Goal: Transaction & Acquisition: Purchase product/service

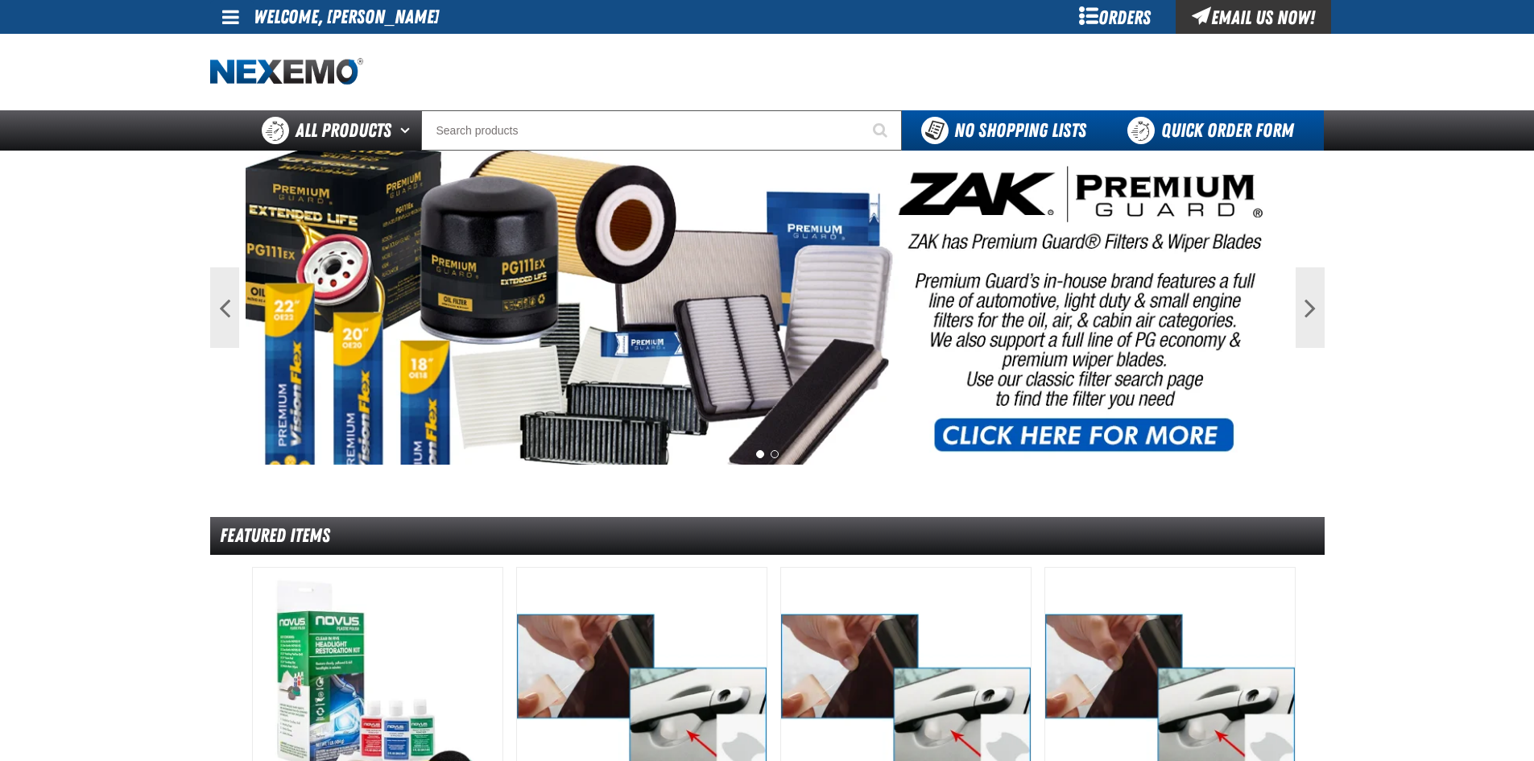
click at [1181, 134] on link "Quick Order Form" at bounding box center [1214, 130] width 218 height 40
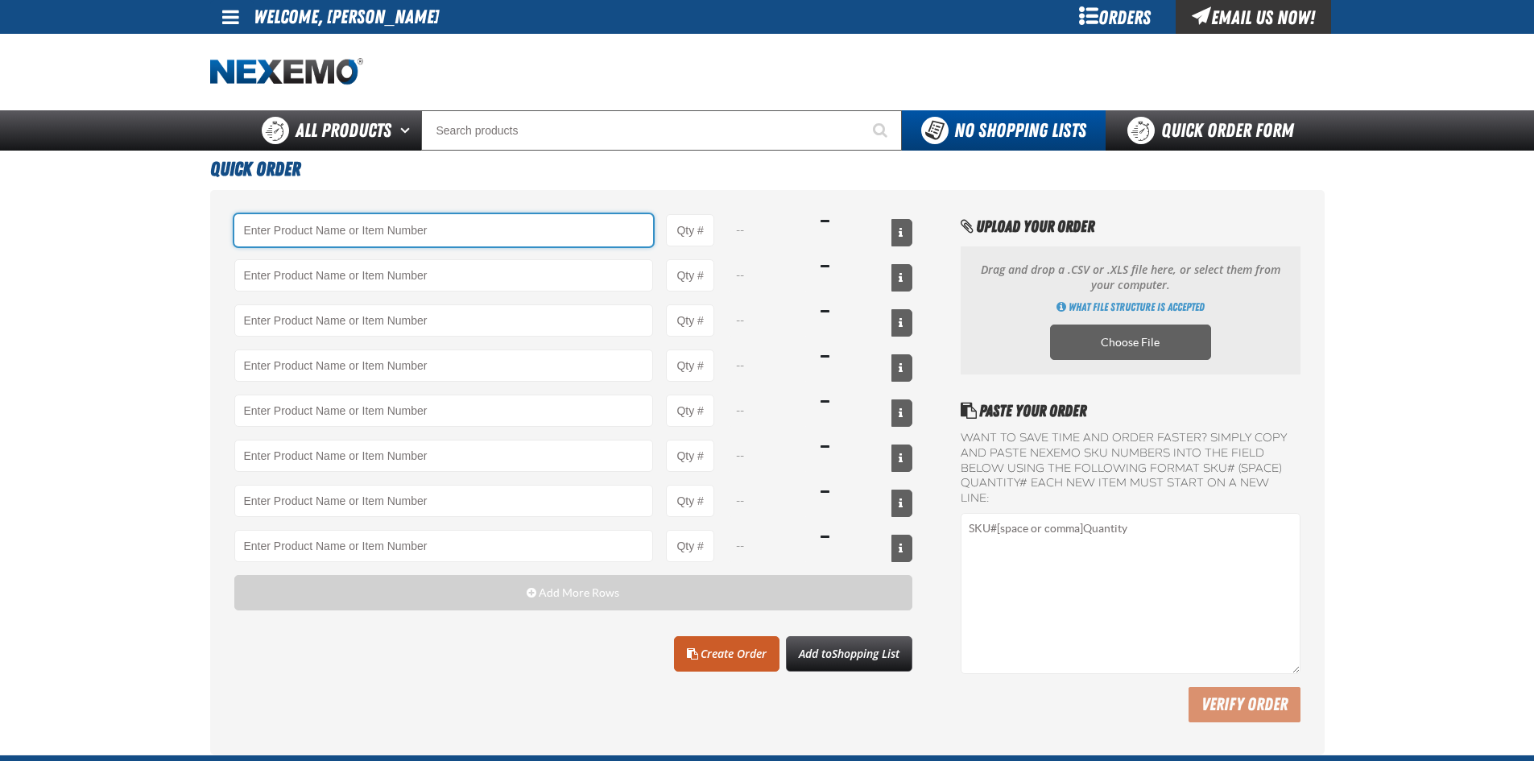
click at [275, 233] on input "Product" at bounding box center [443, 230] width 419 height 32
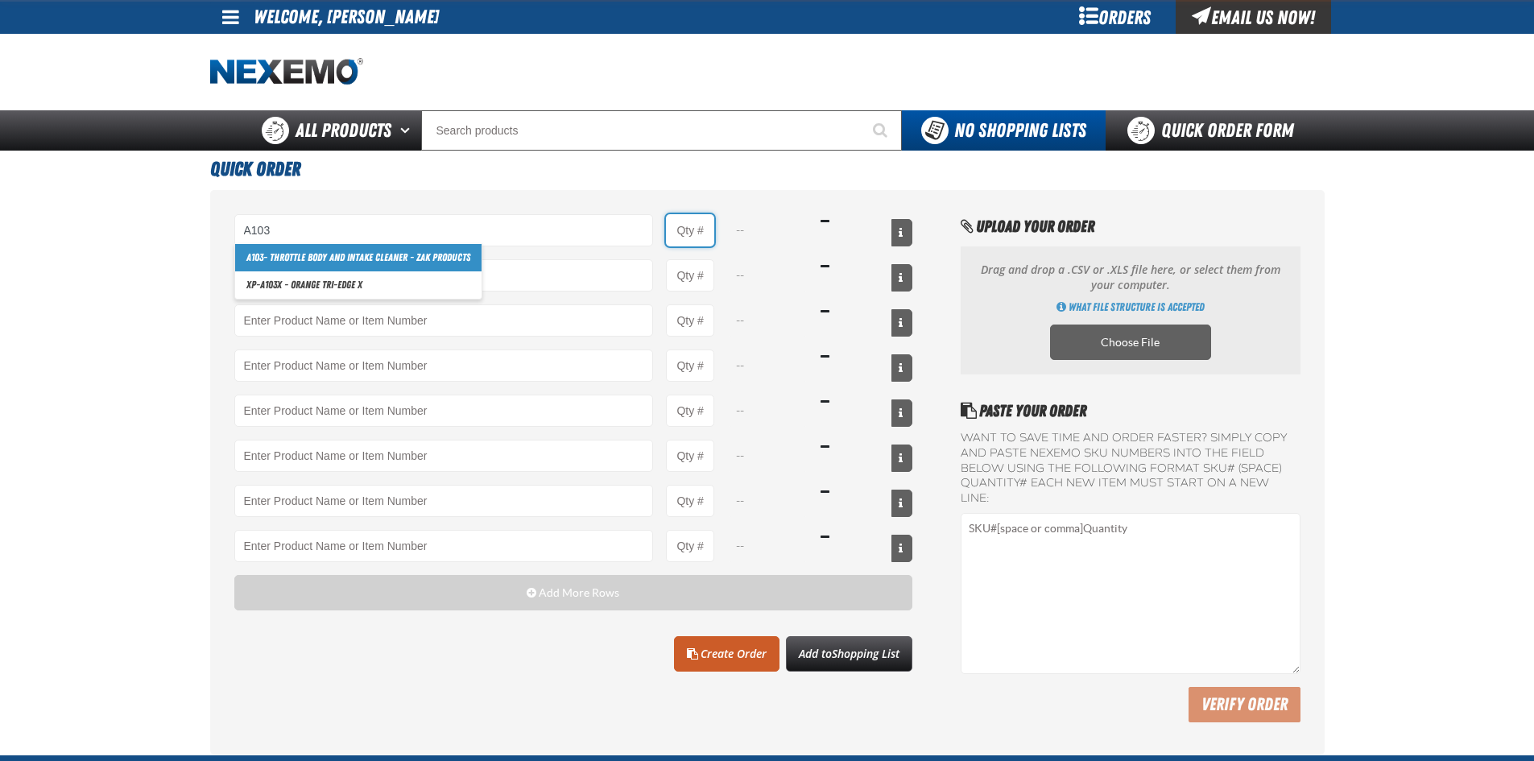
click at [682, 221] on input "Product Quantity" at bounding box center [690, 230] width 48 height 32
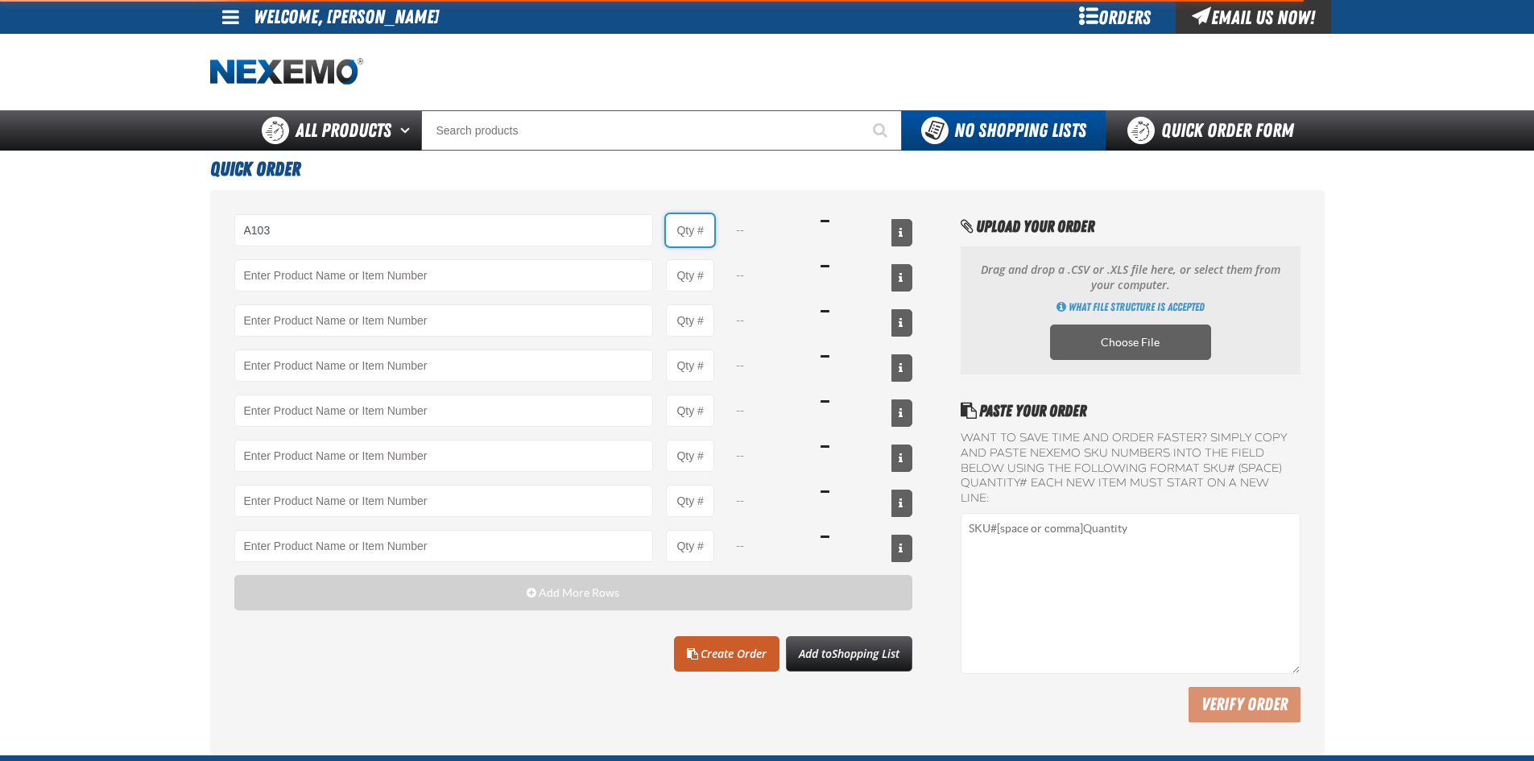
type input "A103 - Throttle Body and Intake Cleaner - ZAK Products"
type input "1"
select select "can"
click at [704, 226] on input "1" at bounding box center [690, 230] width 48 height 32
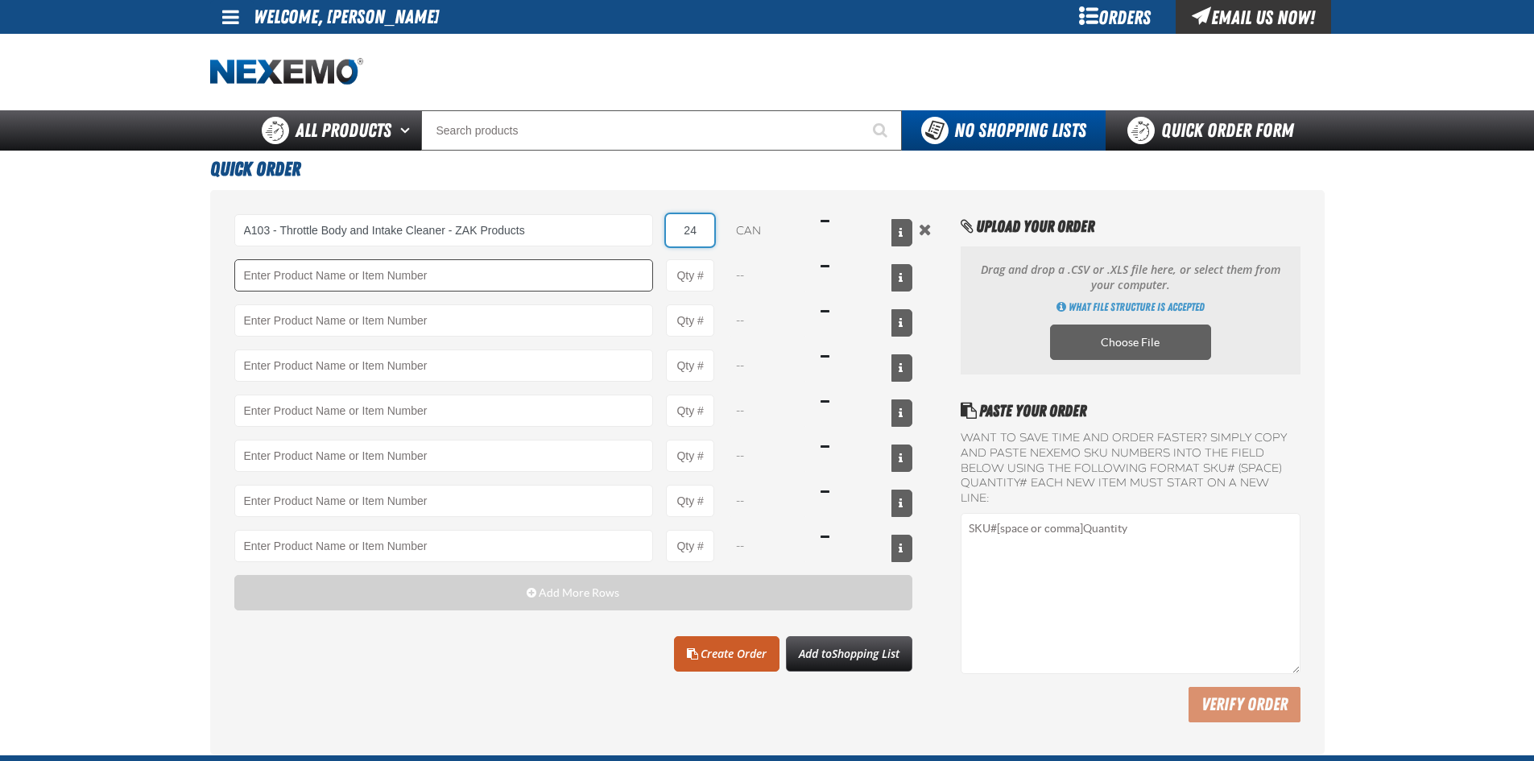
type input "24"
click at [307, 278] on input "Product" at bounding box center [443, 275] width 419 height 32
click at [700, 277] on input "Product Quantity" at bounding box center [690, 275] width 48 height 32
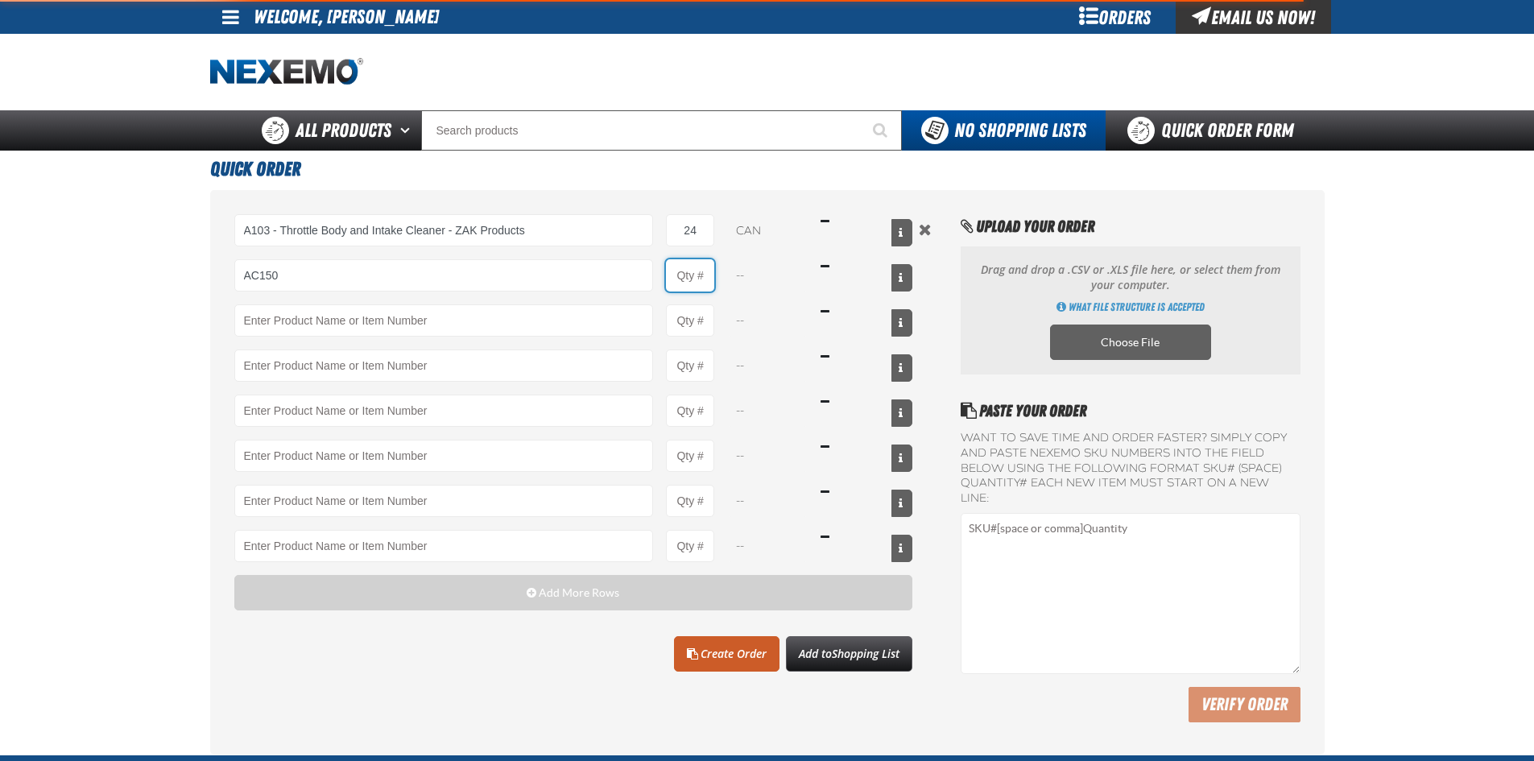
type input "AC150 - Evaporator Core Cleaner - ZAK Products"
type input "1"
select select "can"
click at [708, 274] on input "1" at bounding box center [690, 275] width 48 height 32
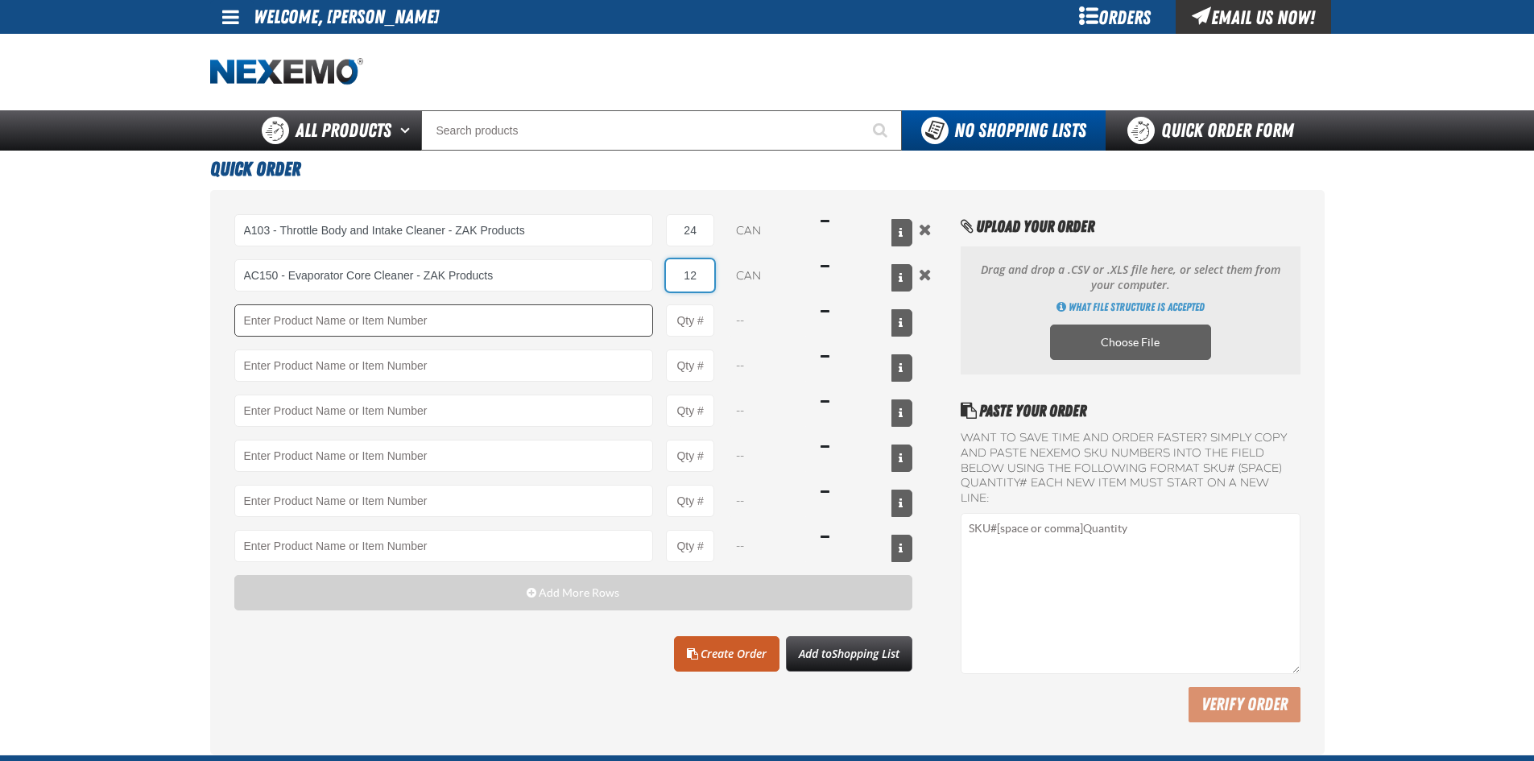
type input "12"
click at [365, 324] on input "Product" at bounding box center [443, 320] width 419 height 32
click at [701, 309] on input "Product Quantity" at bounding box center [690, 320] width 48 height 32
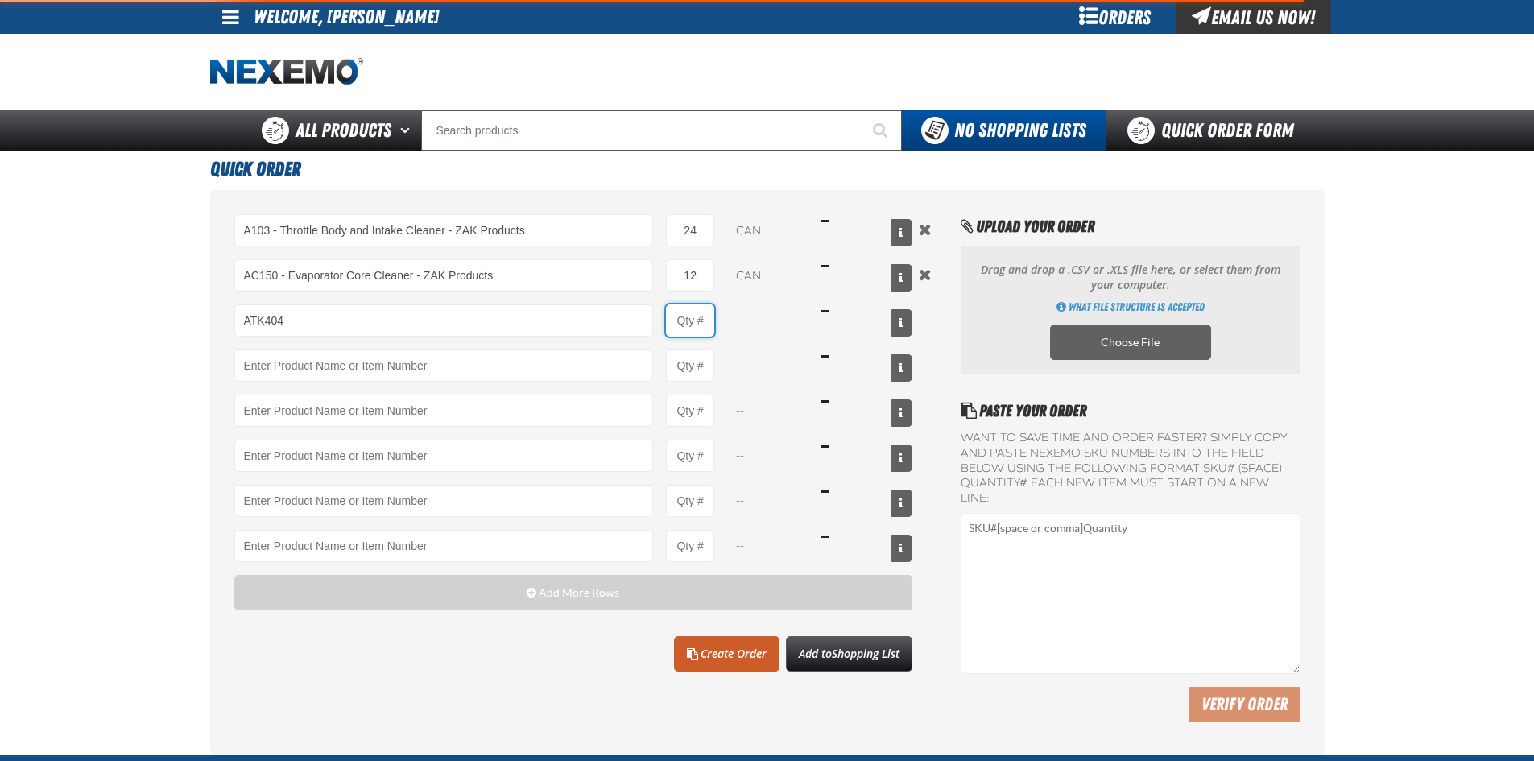
type input "ATK404 - Automatic Transmission Service Kit - ZAK Products"
type input "1"
select select "kit"
click at [705, 325] on input "1" at bounding box center [690, 320] width 48 height 32
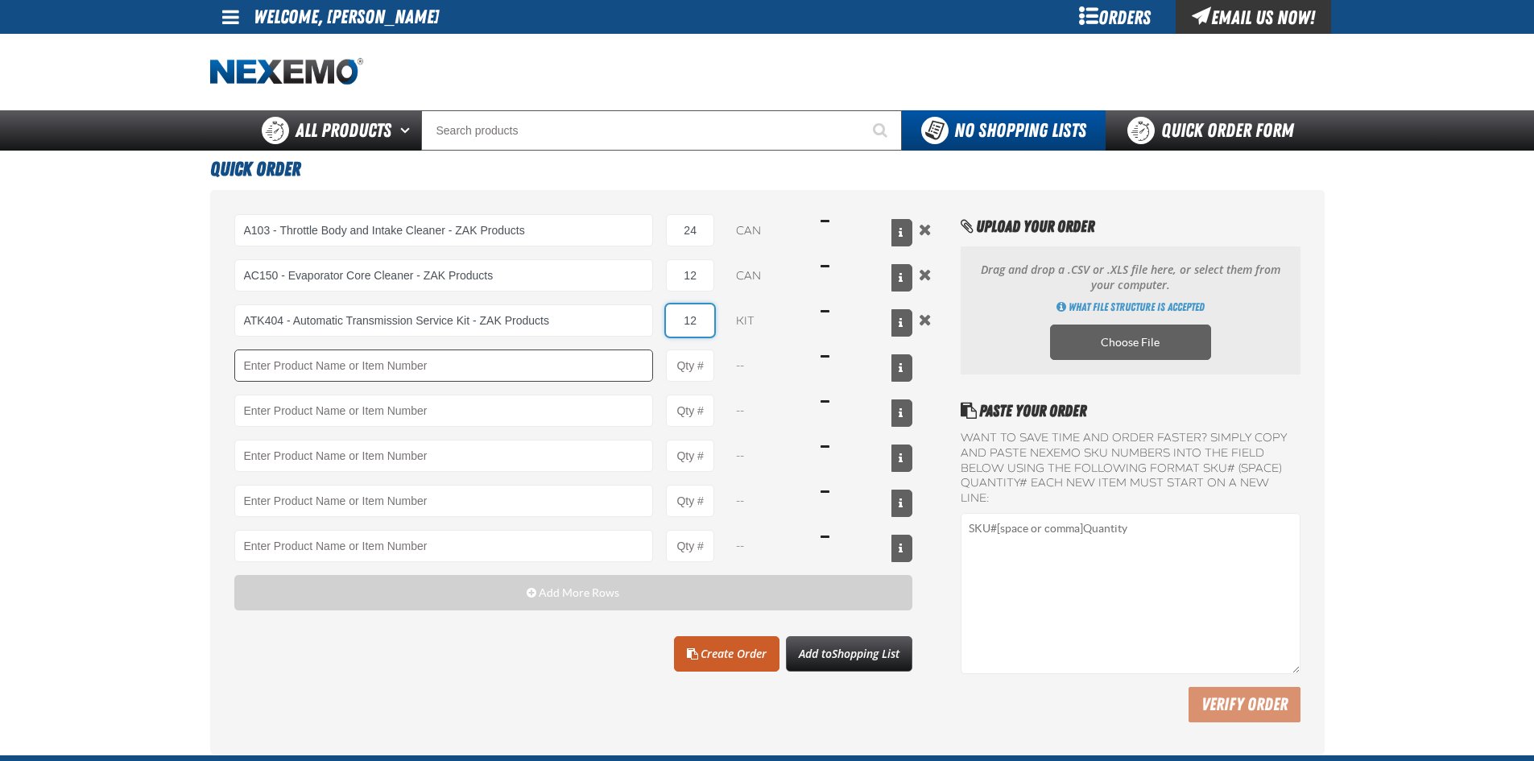
type input "12"
click at [363, 372] on input "Product" at bounding box center [443, 365] width 419 height 32
click at [667, 361] on input "Product Quantity" at bounding box center [690, 365] width 48 height 32
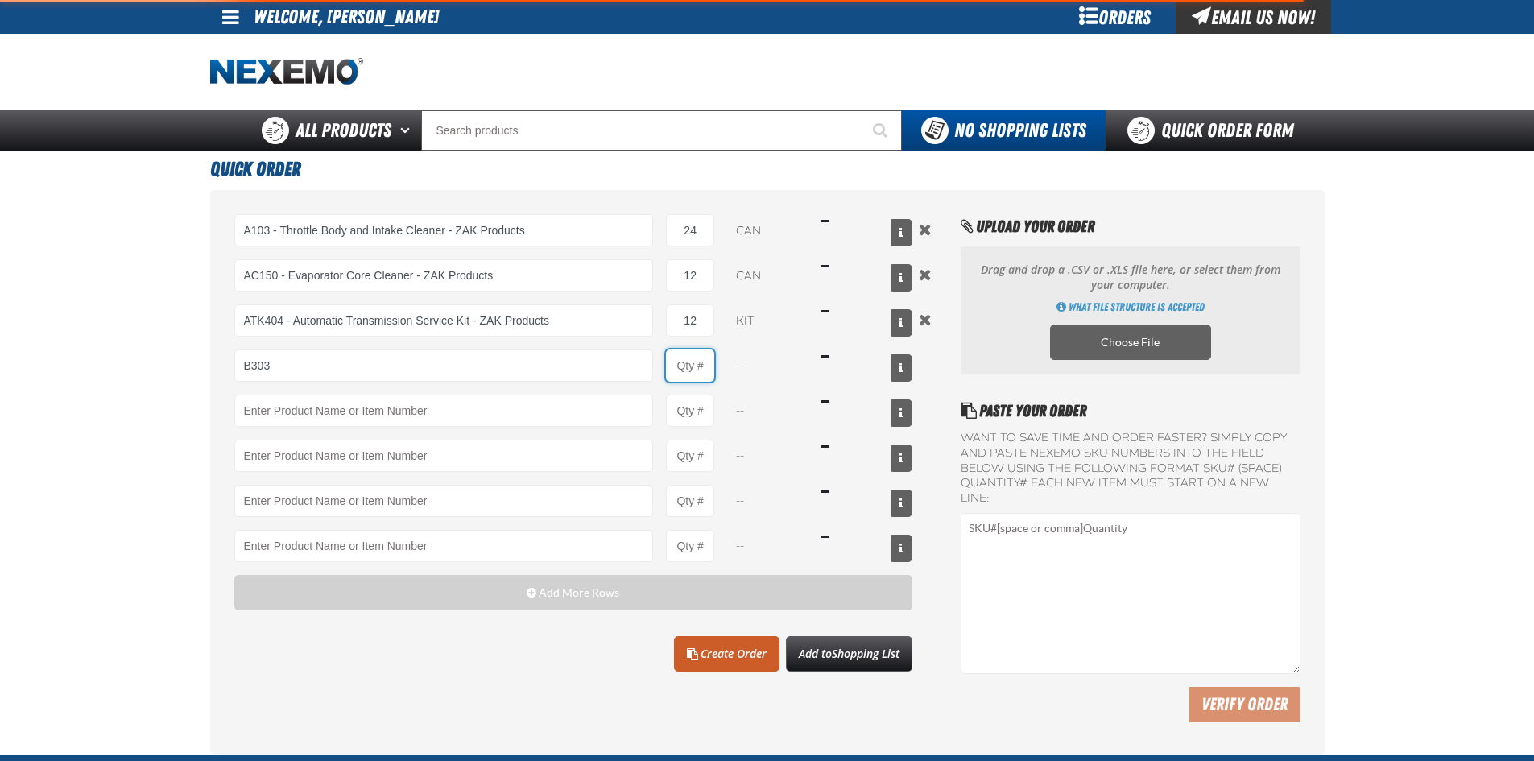
type input "B303 - Battery Service Kit - Cleaner &amp; Protector - ZAK Products"
type input "1"
select select "kit"
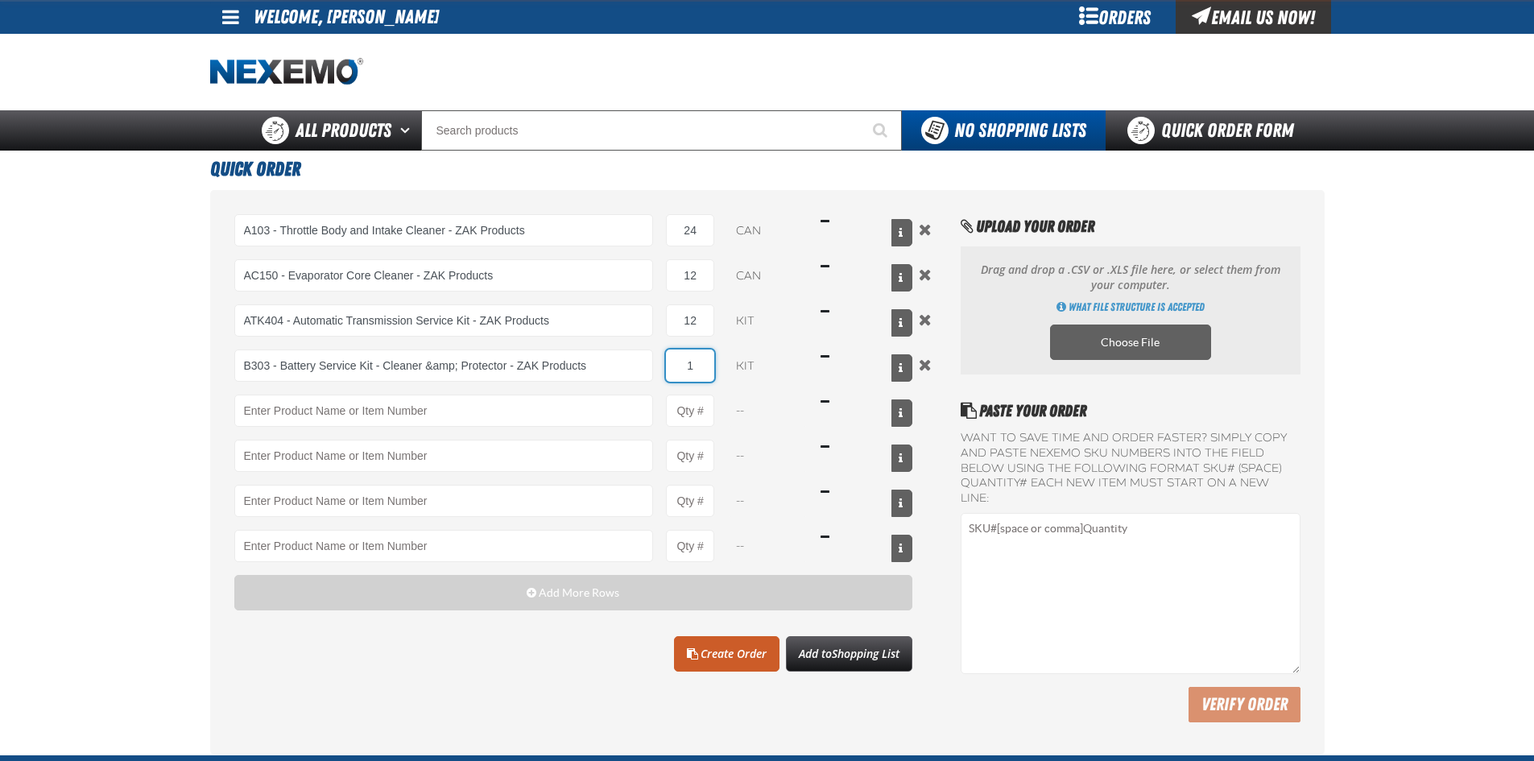
click at [709, 368] on input "1" at bounding box center [690, 365] width 48 height 32
type input "12"
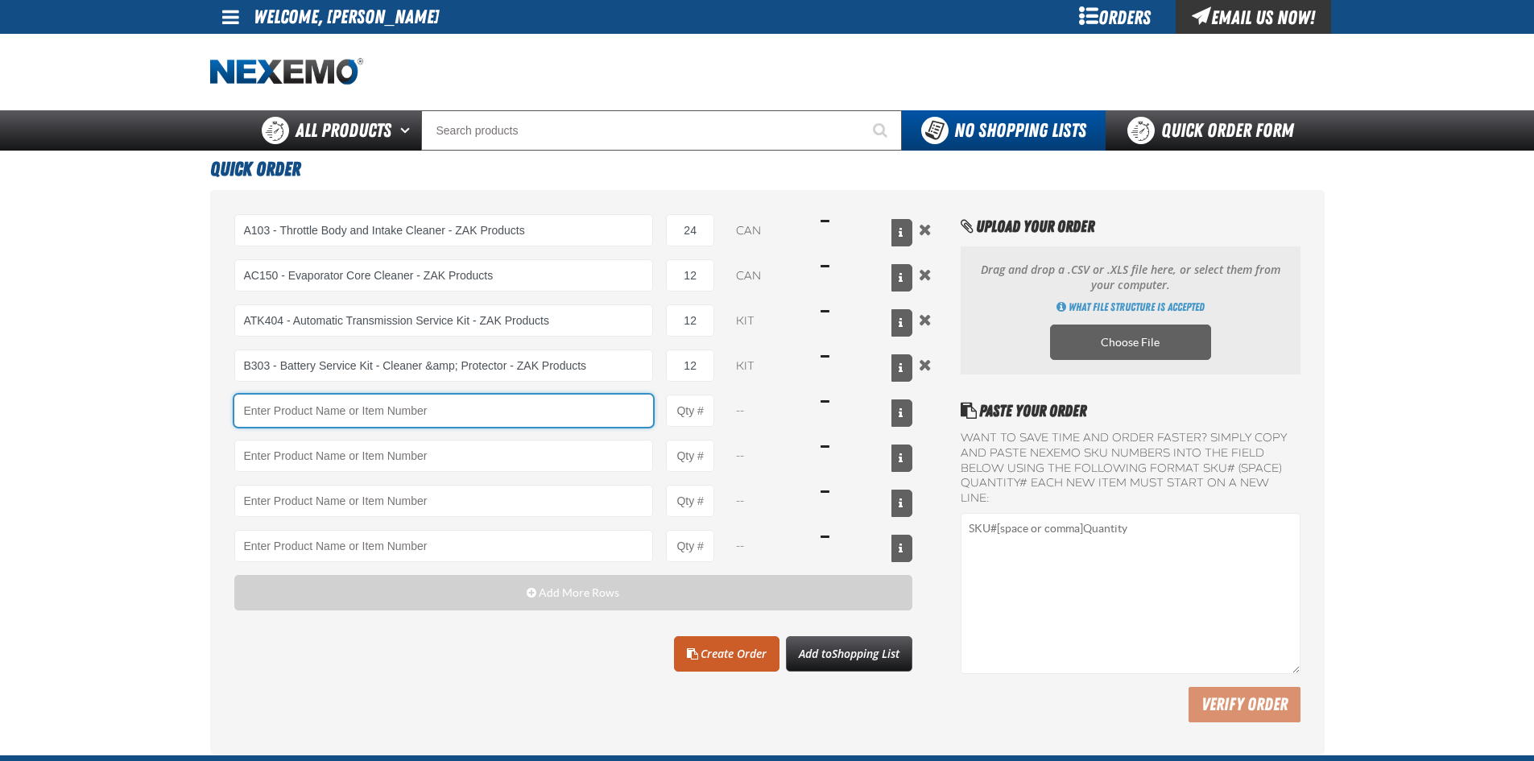
click at [356, 415] on input "Product" at bounding box center [443, 410] width 419 height 32
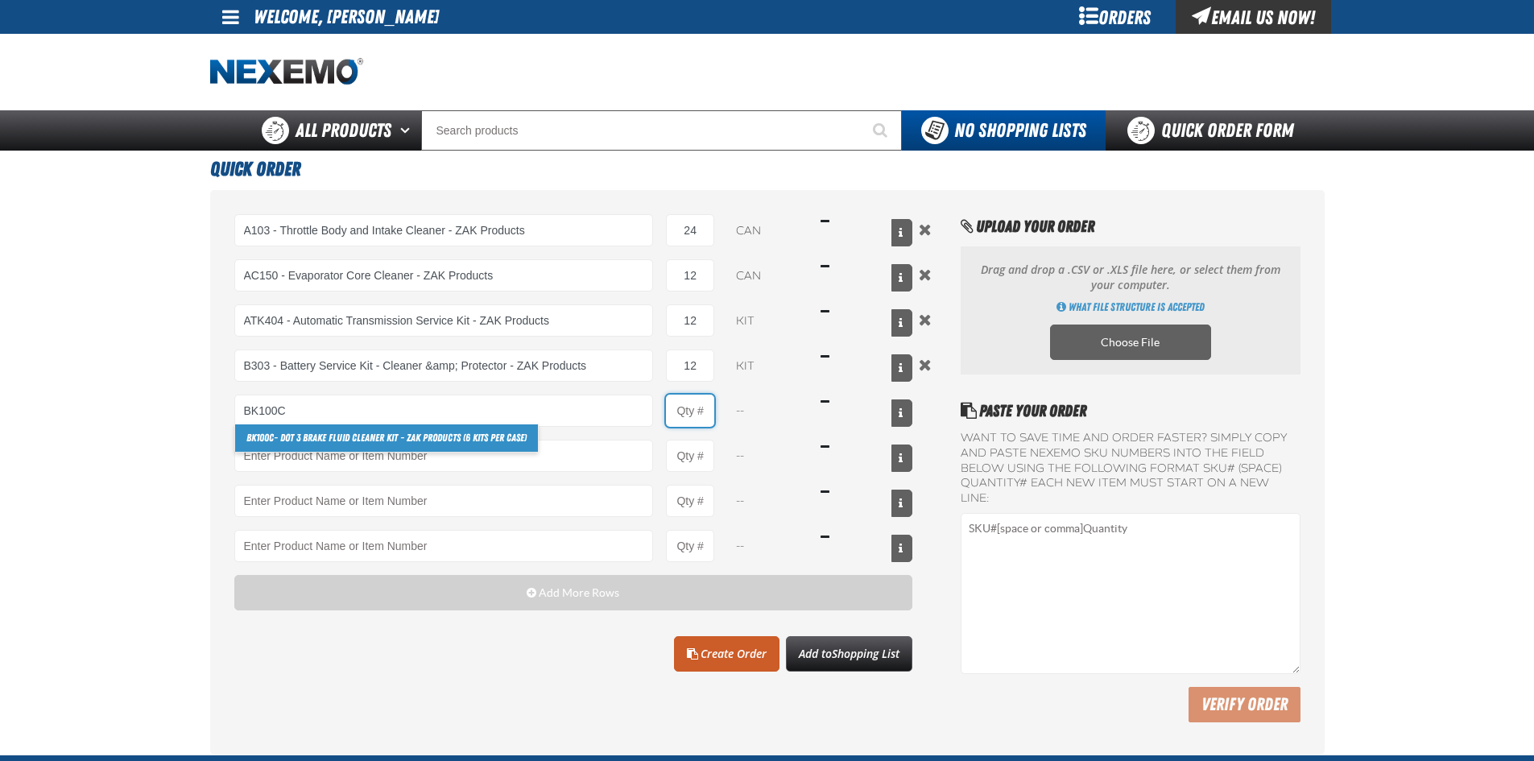
click at [702, 406] on input "Product Quantity" at bounding box center [690, 410] width 48 height 32
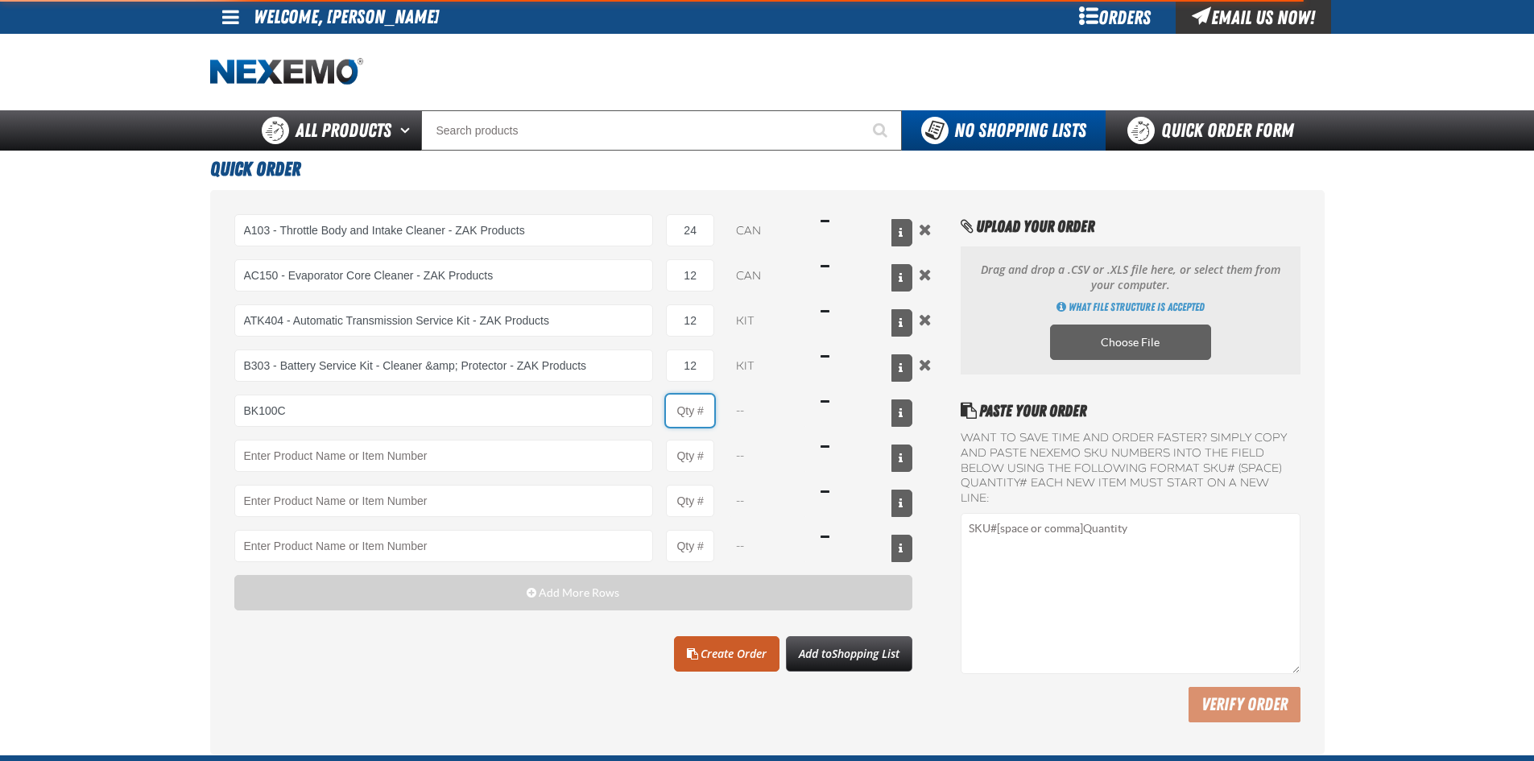
type input "BK100C - DOT 3 Brake Fluid Cleaner Kit - ZAK Products (6 Kits per Case)"
type input "1"
select select "kit"
click at [702, 406] on input "1" at bounding box center [690, 410] width 48 height 32
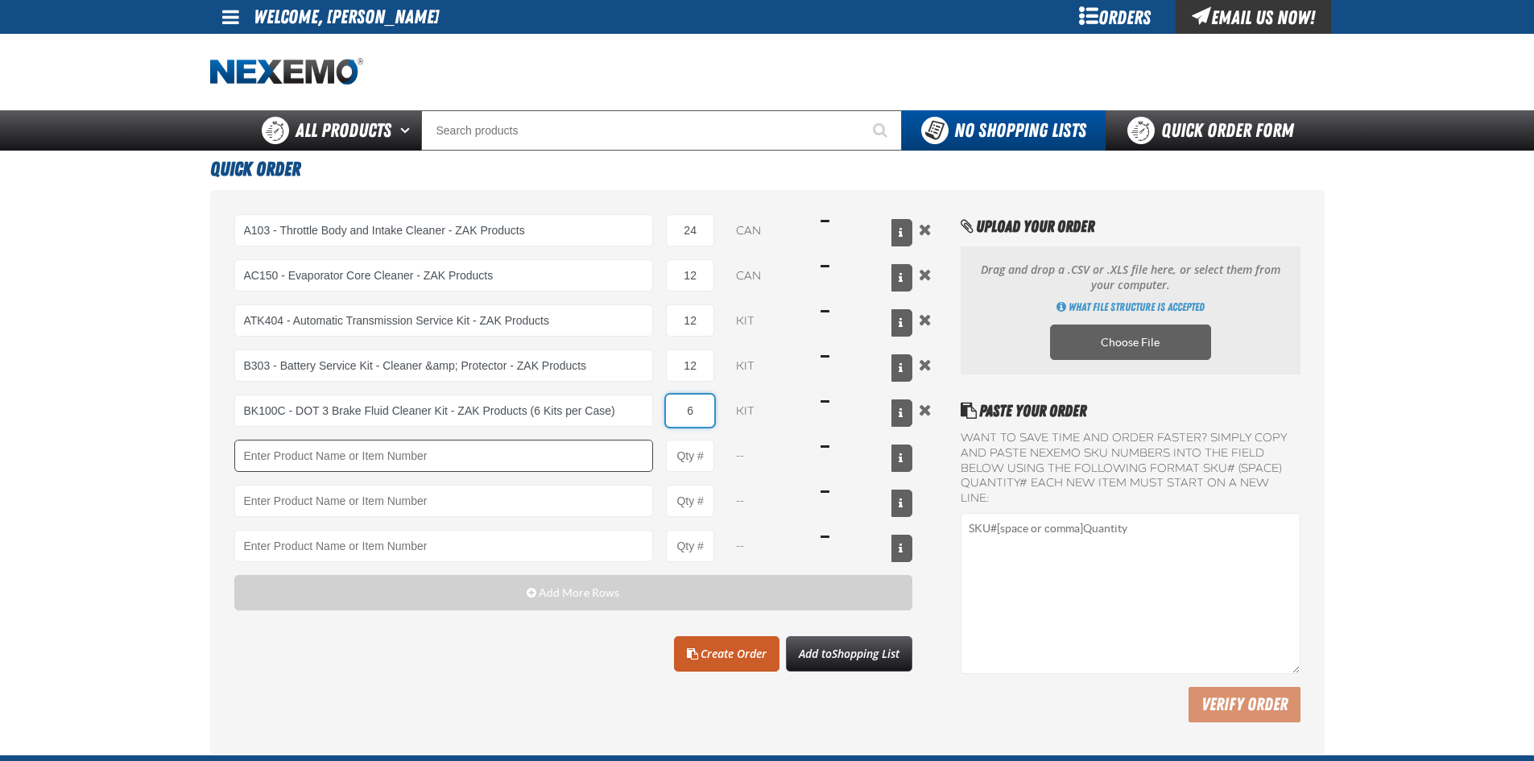
type input "6"
click at [275, 461] on input "Product" at bounding box center [443, 456] width 419 height 32
click at [687, 459] on input "Product Quantity" at bounding box center [690, 456] width 48 height 32
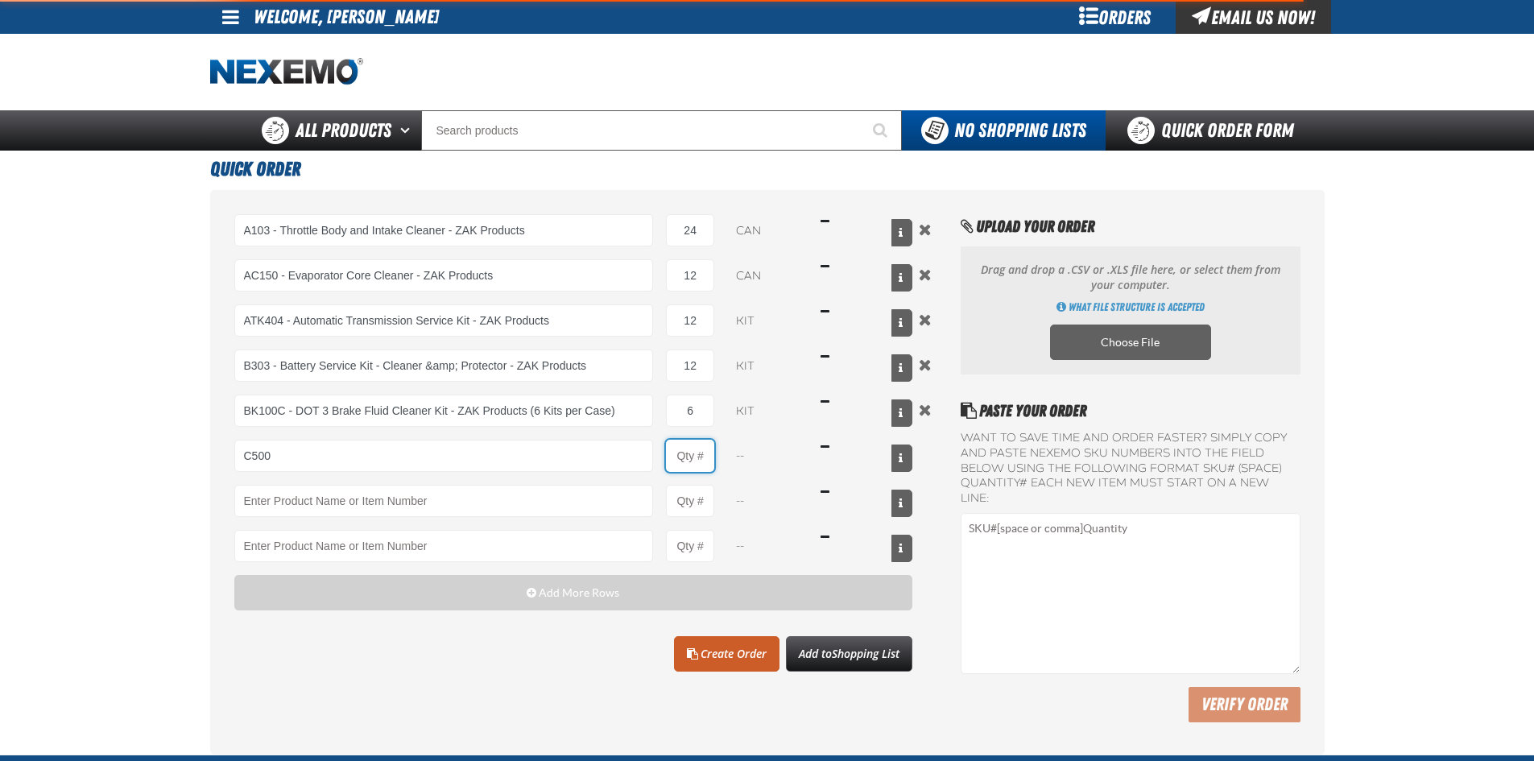
type input "C500 - Synthetic Engine Oil Booster - ZAK Products"
type input "1"
select select "bottle"
click at [700, 456] on input "1" at bounding box center [690, 456] width 48 height 32
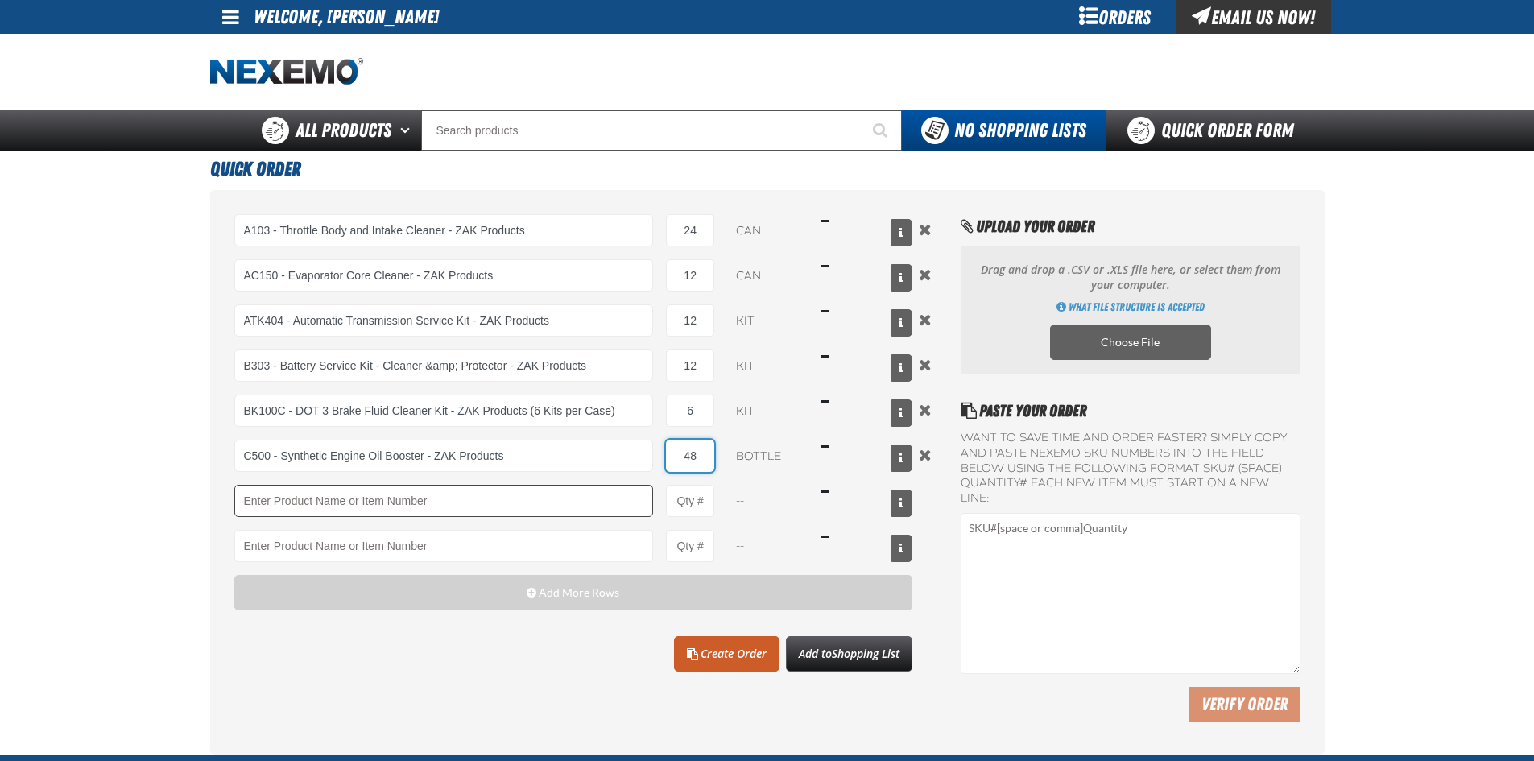
type input "48"
click at [270, 507] on input "Product" at bounding box center [443, 501] width 419 height 32
click at [690, 501] on input "Product Quantity" at bounding box center [690, 501] width 48 height 32
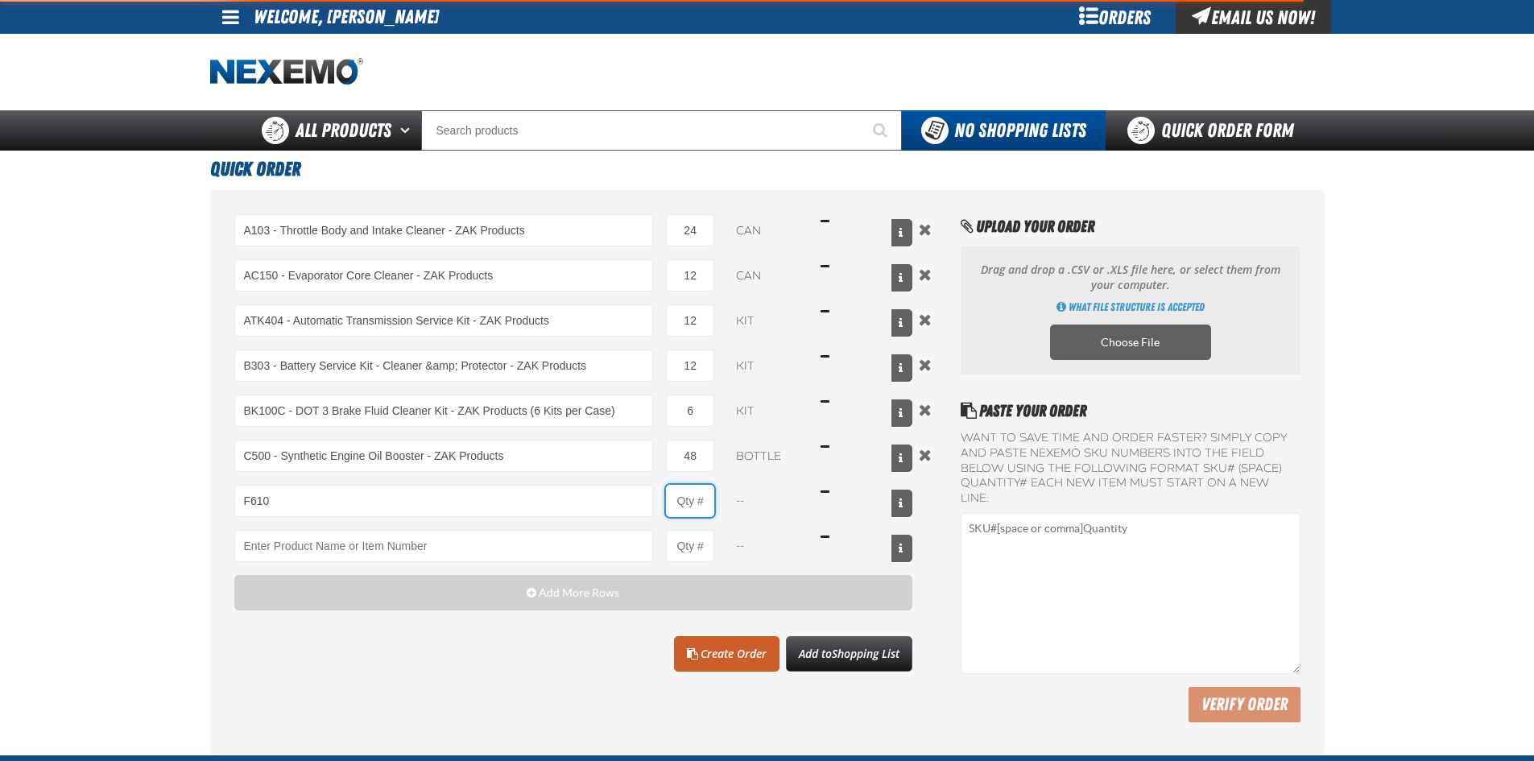
type input "F610 - Z-Tech - ZAK Products"
type input "1"
select select "bottle"
click at [699, 502] on input "1" at bounding box center [690, 501] width 48 height 32
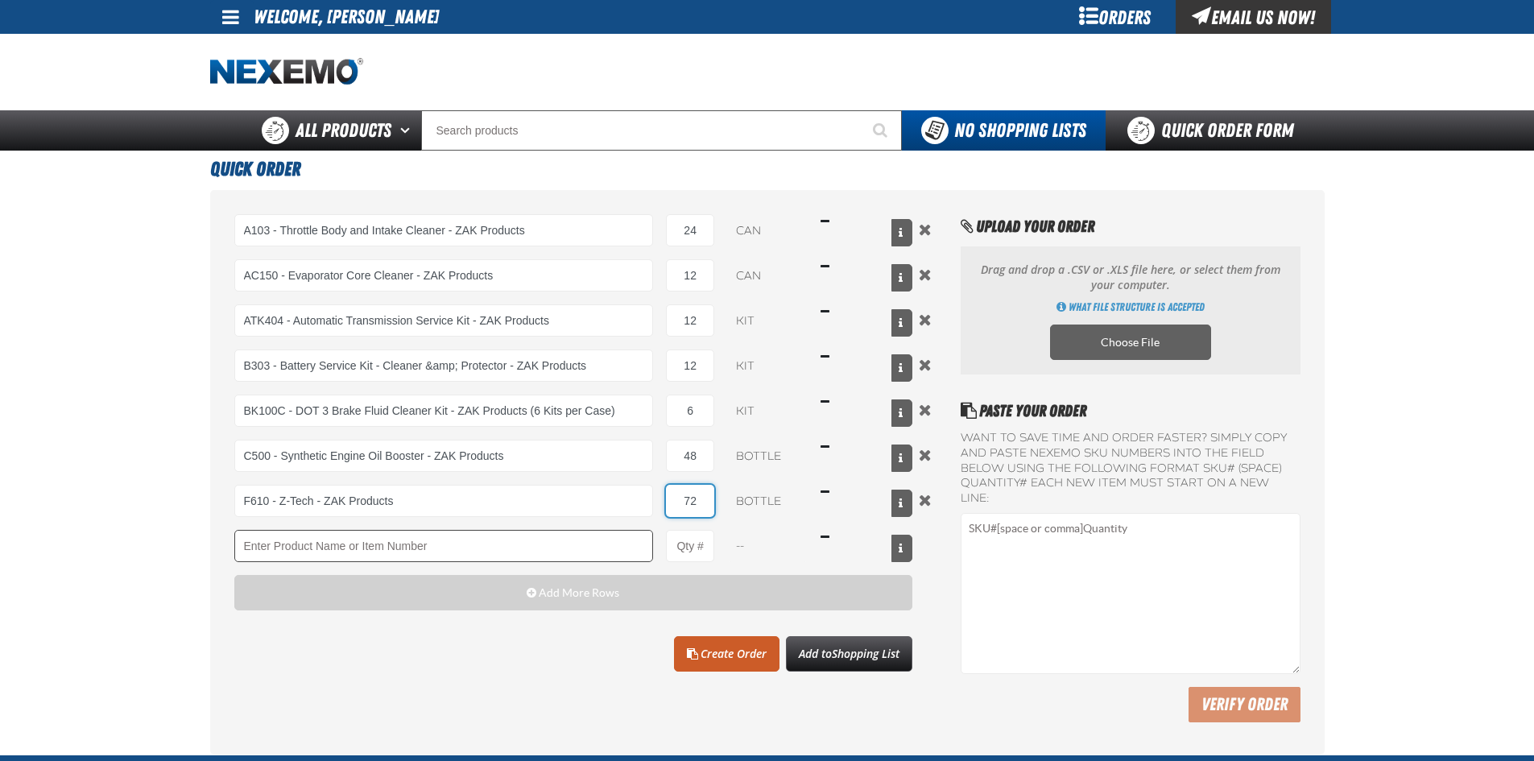
type input "72"
click at [365, 549] on input "Product" at bounding box center [443, 546] width 419 height 32
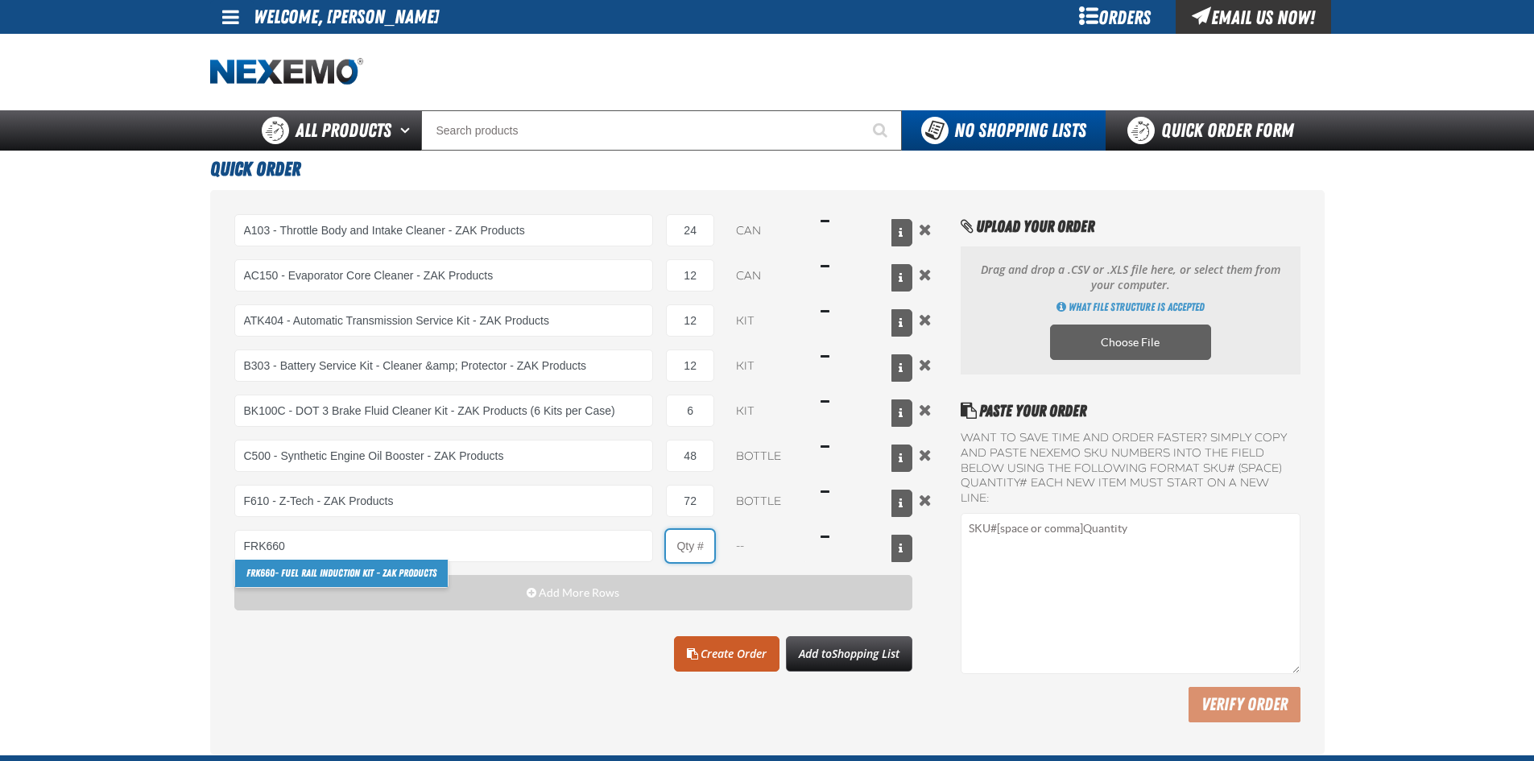
click at [684, 543] on input "Product Quantity" at bounding box center [690, 546] width 48 height 32
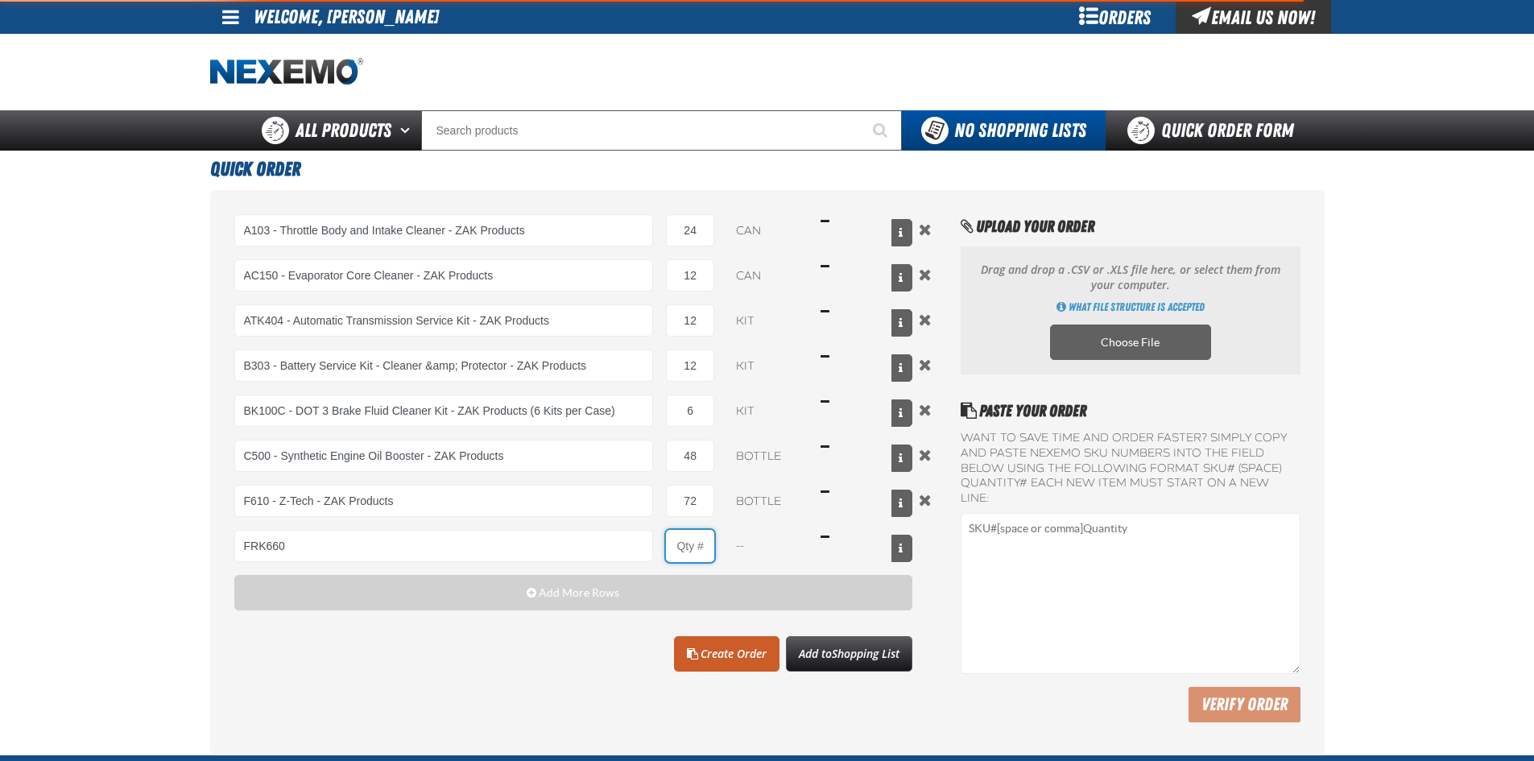
type input "FRK660 - Fuel Rail Induction Kit - ZAK Products"
type input "1"
select select "kit"
click at [692, 544] on input "1" at bounding box center [690, 546] width 48 height 32
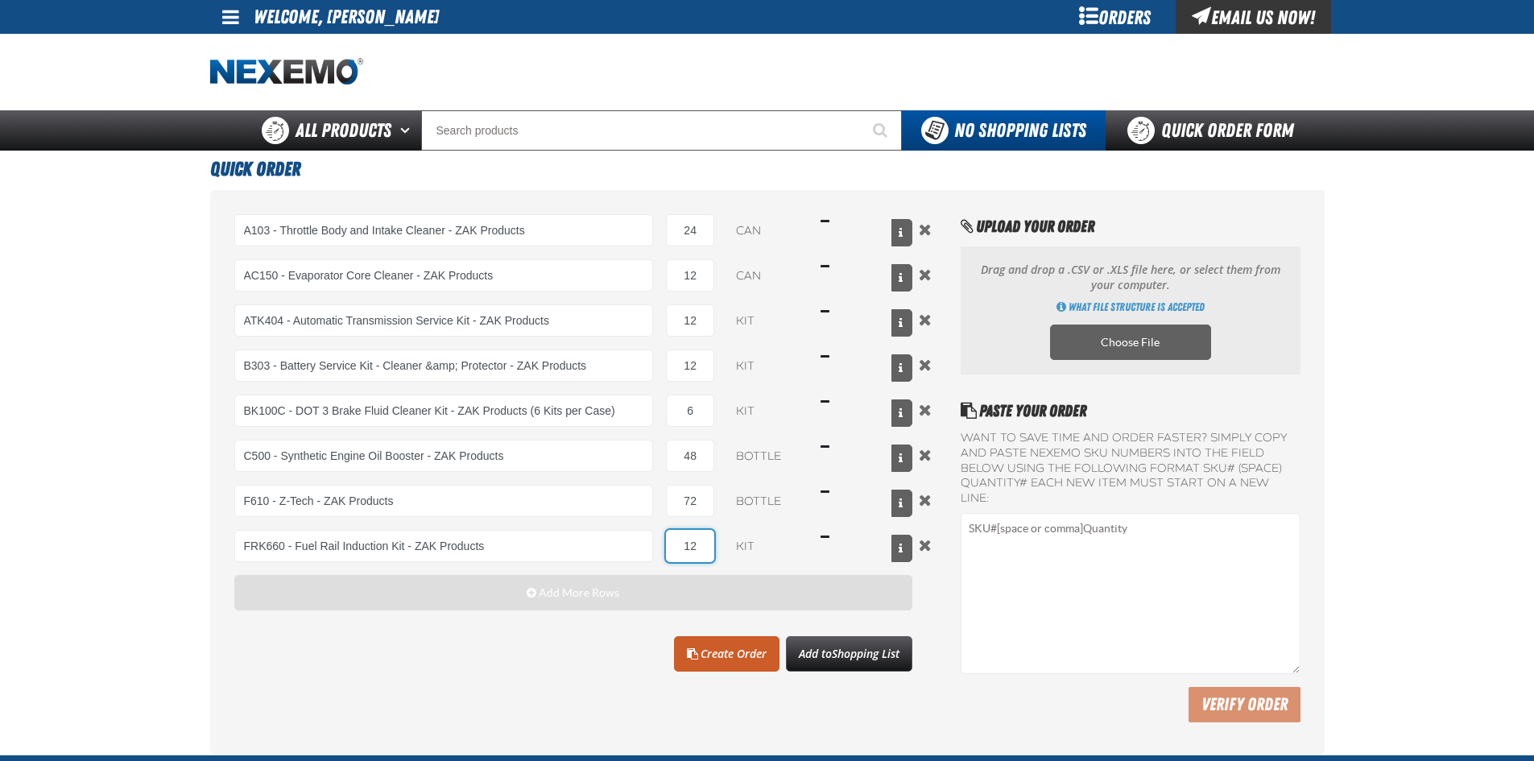
type input "12"
click at [532, 600] on button "Add More Rows" at bounding box center [573, 592] width 679 height 35
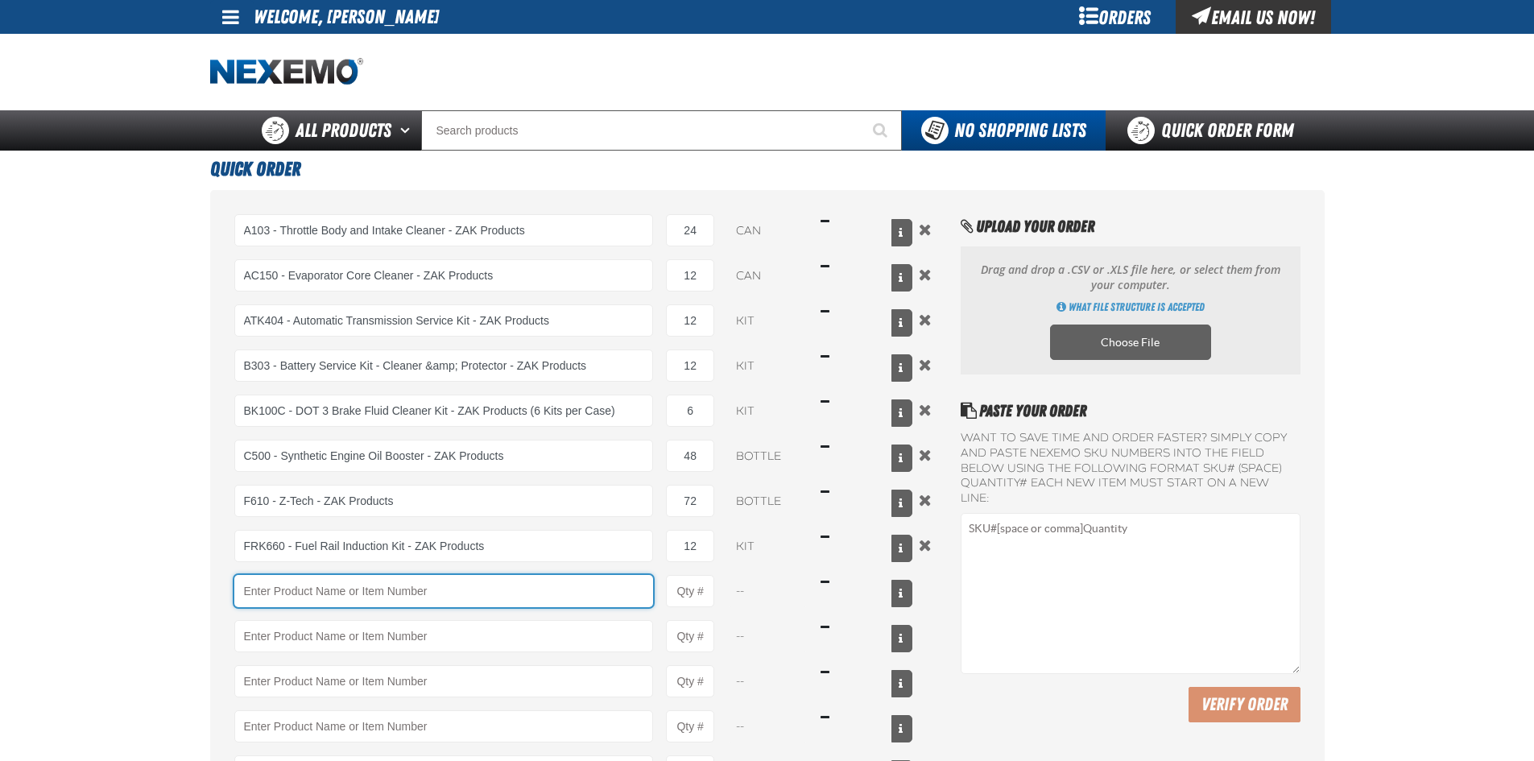
click at [349, 601] on input "Product" at bounding box center [443, 591] width 419 height 32
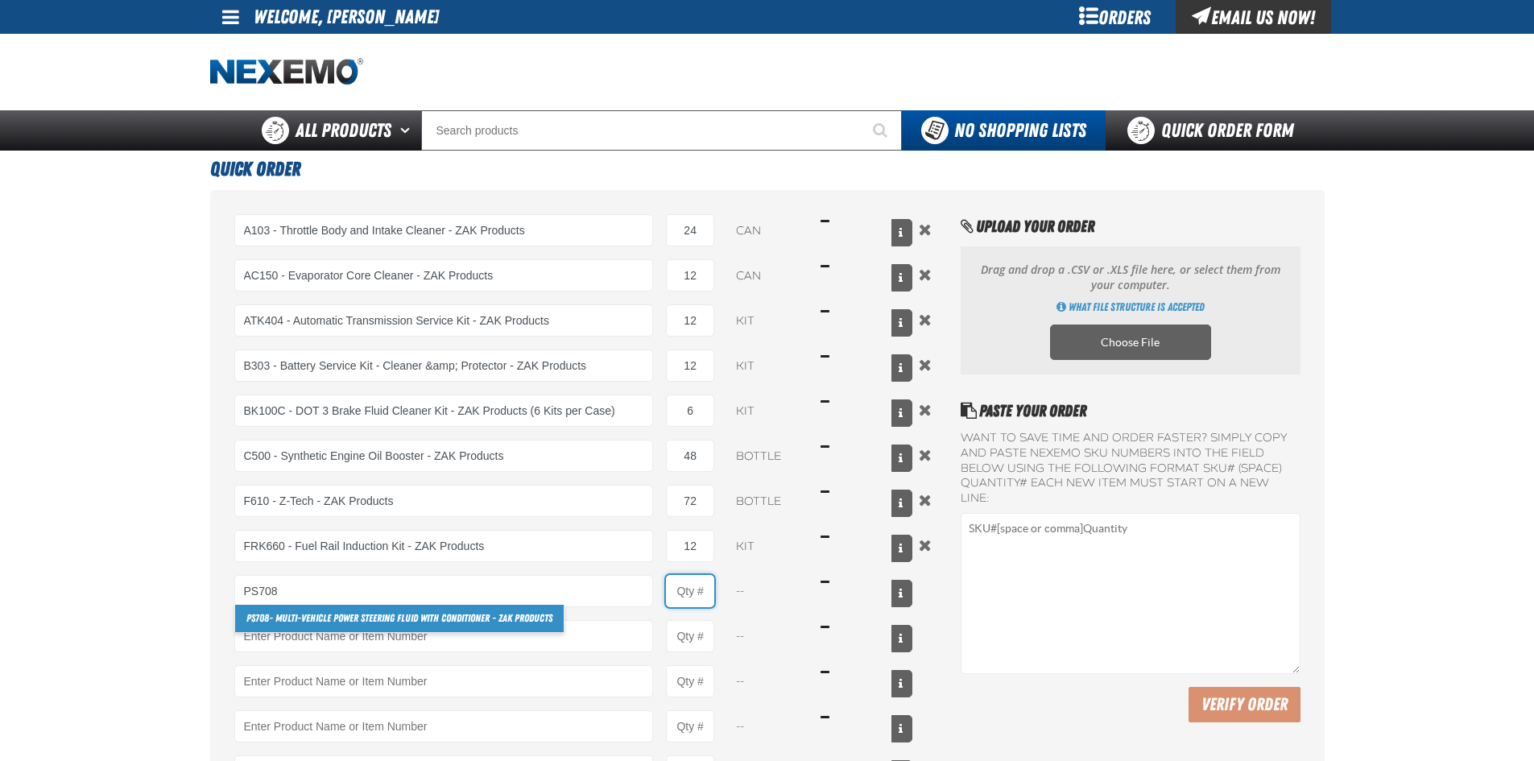
click at [710, 600] on input "Product Quantity" at bounding box center [690, 591] width 48 height 32
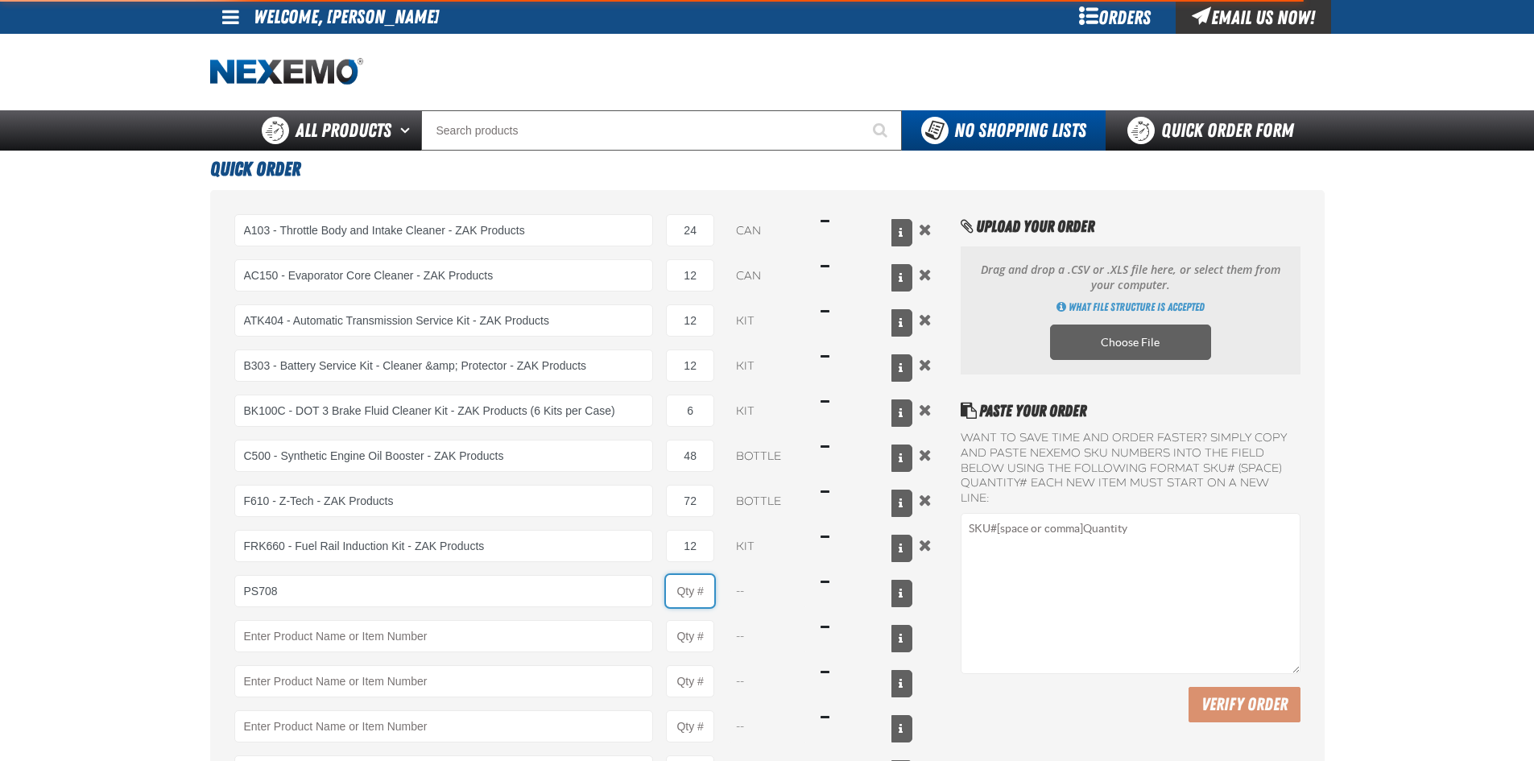
type input "PS708 - Multi-Vehicle Power Steering Fluid with Conditioner - ZAK Products"
type input "1"
select select "bottle"
click at [708, 593] on input "1" at bounding box center [690, 591] width 48 height 32
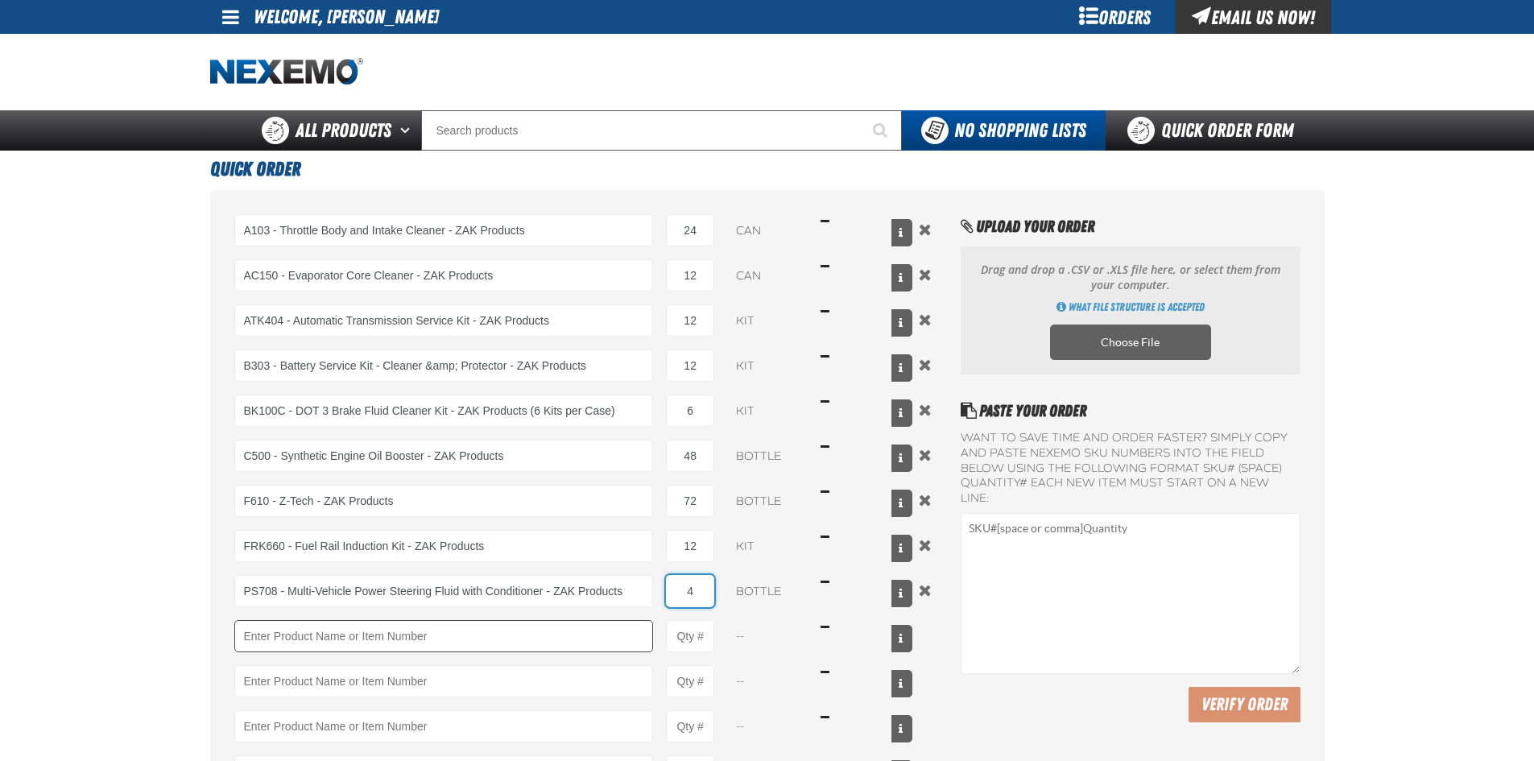
type input "4"
click at [277, 630] on input "Product" at bounding box center [443, 636] width 419 height 32
click at [703, 647] on input "Product Quantity" at bounding box center [690, 636] width 48 height 32
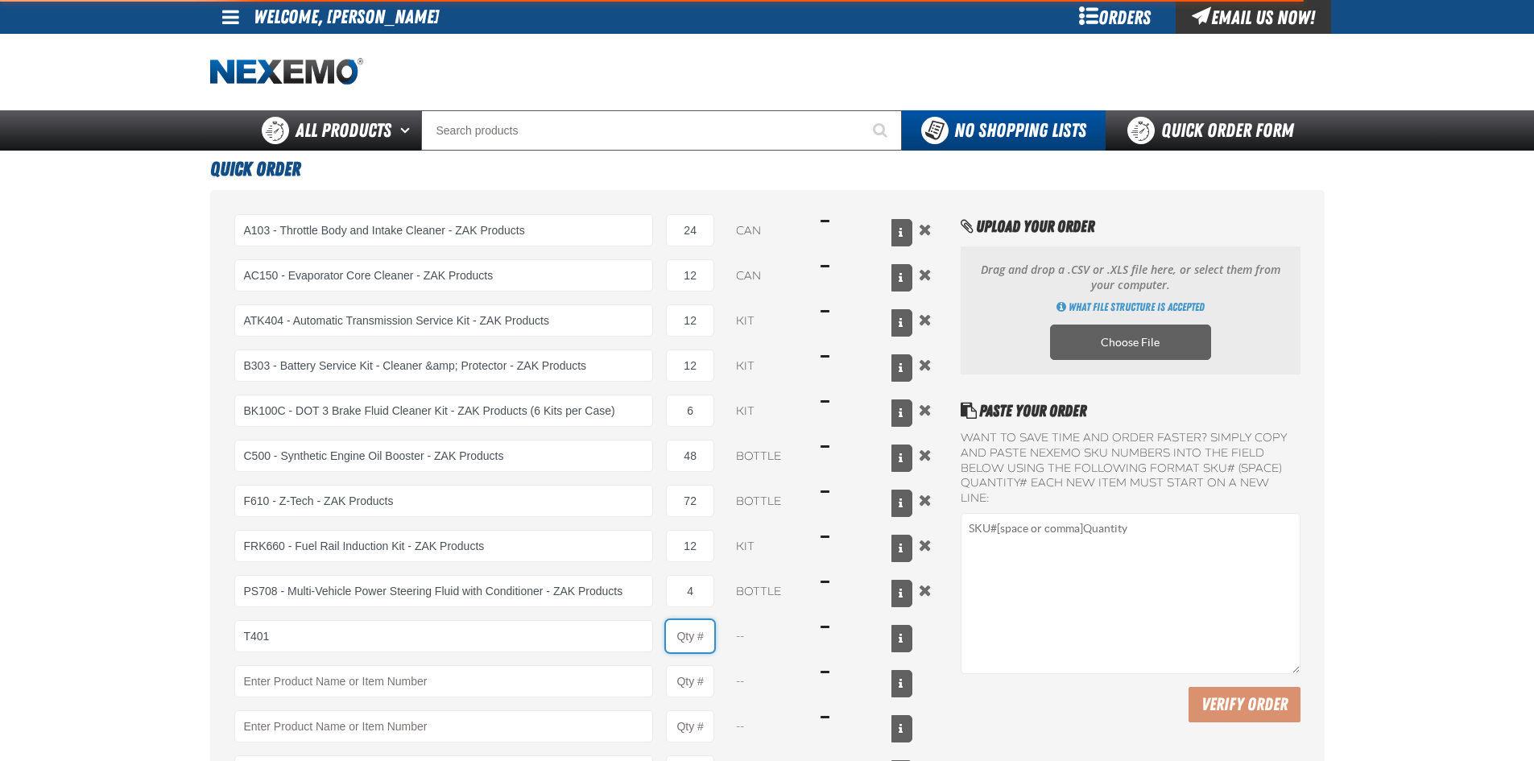
type input "T401 - Automatic Transmission Conditioner - ZAK Products"
type input "1"
select select "bottle"
click at [705, 640] on input "1" at bounding box center [690, 636] width 48 height 32
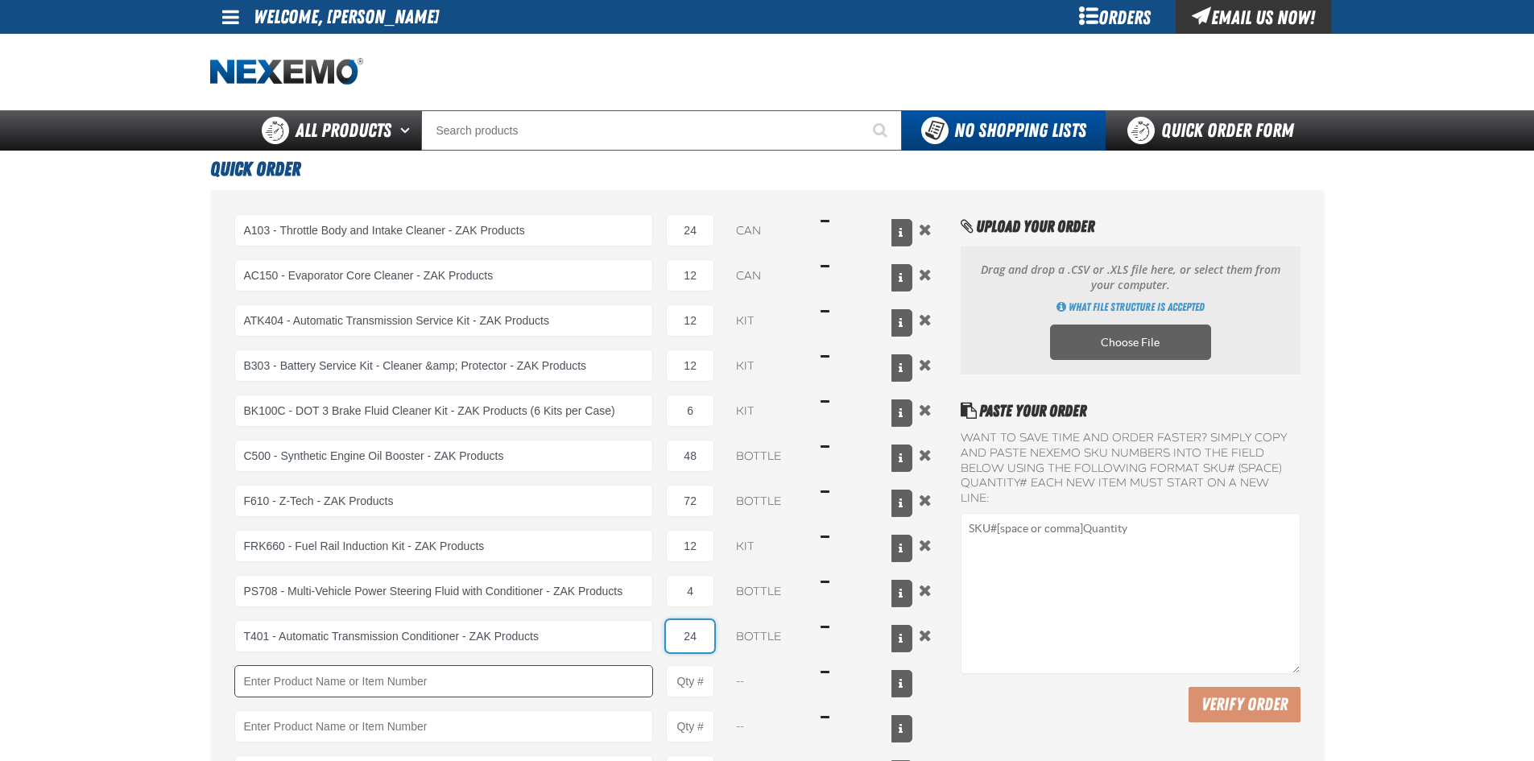
type input "24"
click at [272, 687] on input "Product" at bounding box center [443, 681] width 419 height 32
click at [700, 687] on input "Product Quantity" at bounding box center [690, 681] width 48 height 32
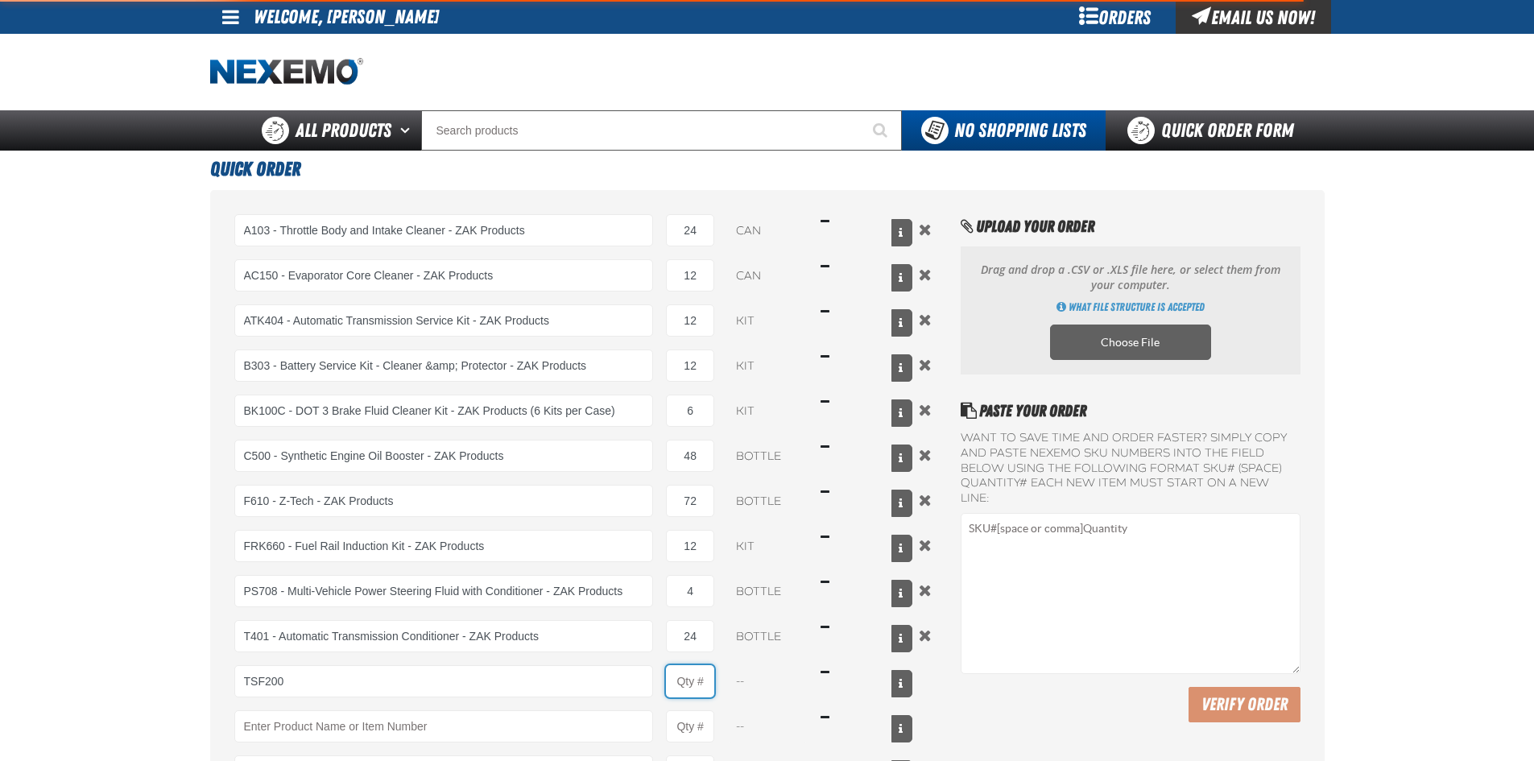
type input "TSF200 - 2-Step GDI Intake Cleaning Service"
type input "1"
select select "kit"
click at [698, 682] on input "1" at bounding box center [690, 681] width 48 height 32
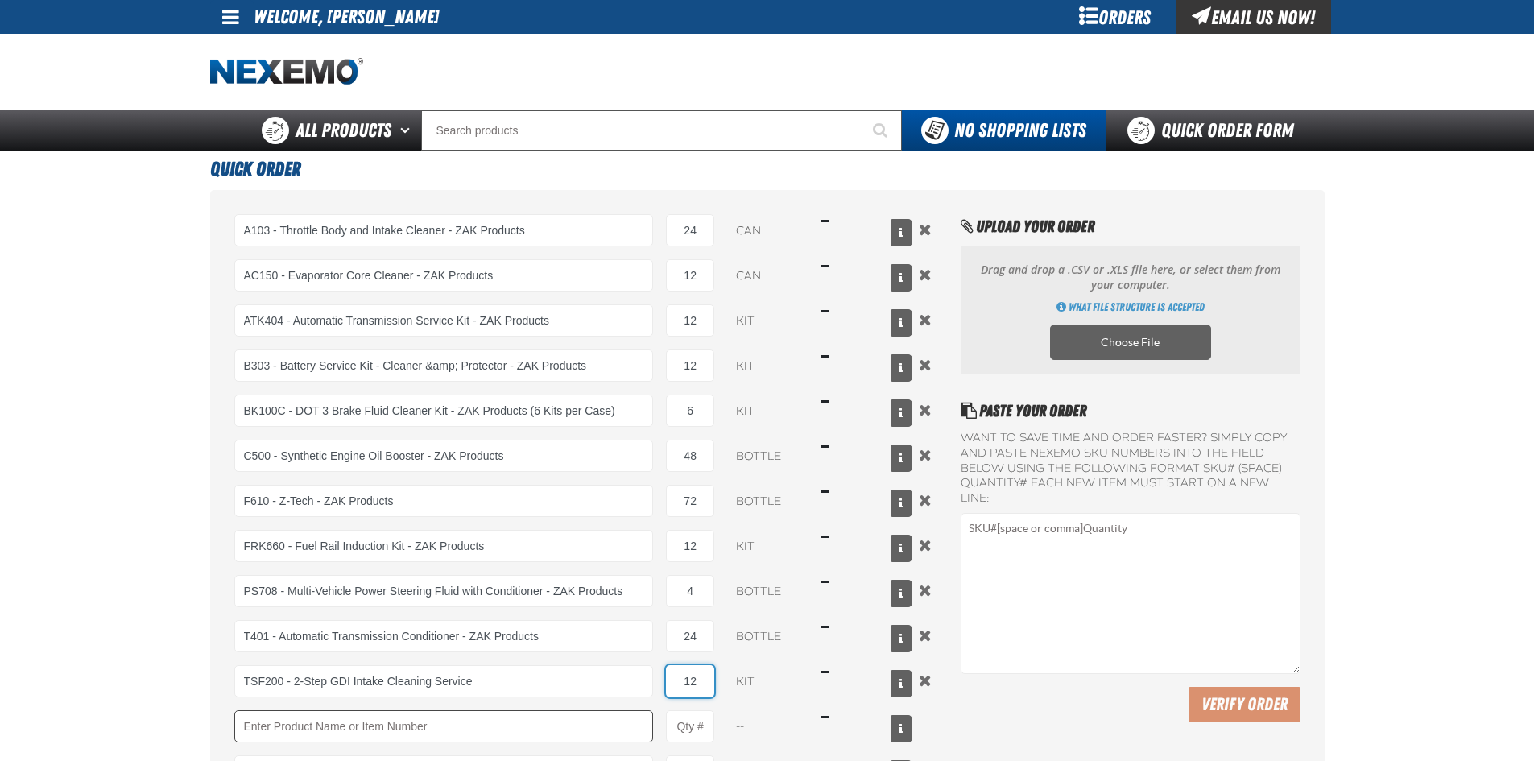
type input "12"
click at [326, 730] on input "Product" at bounding box center [443, 726] width 419 height 32
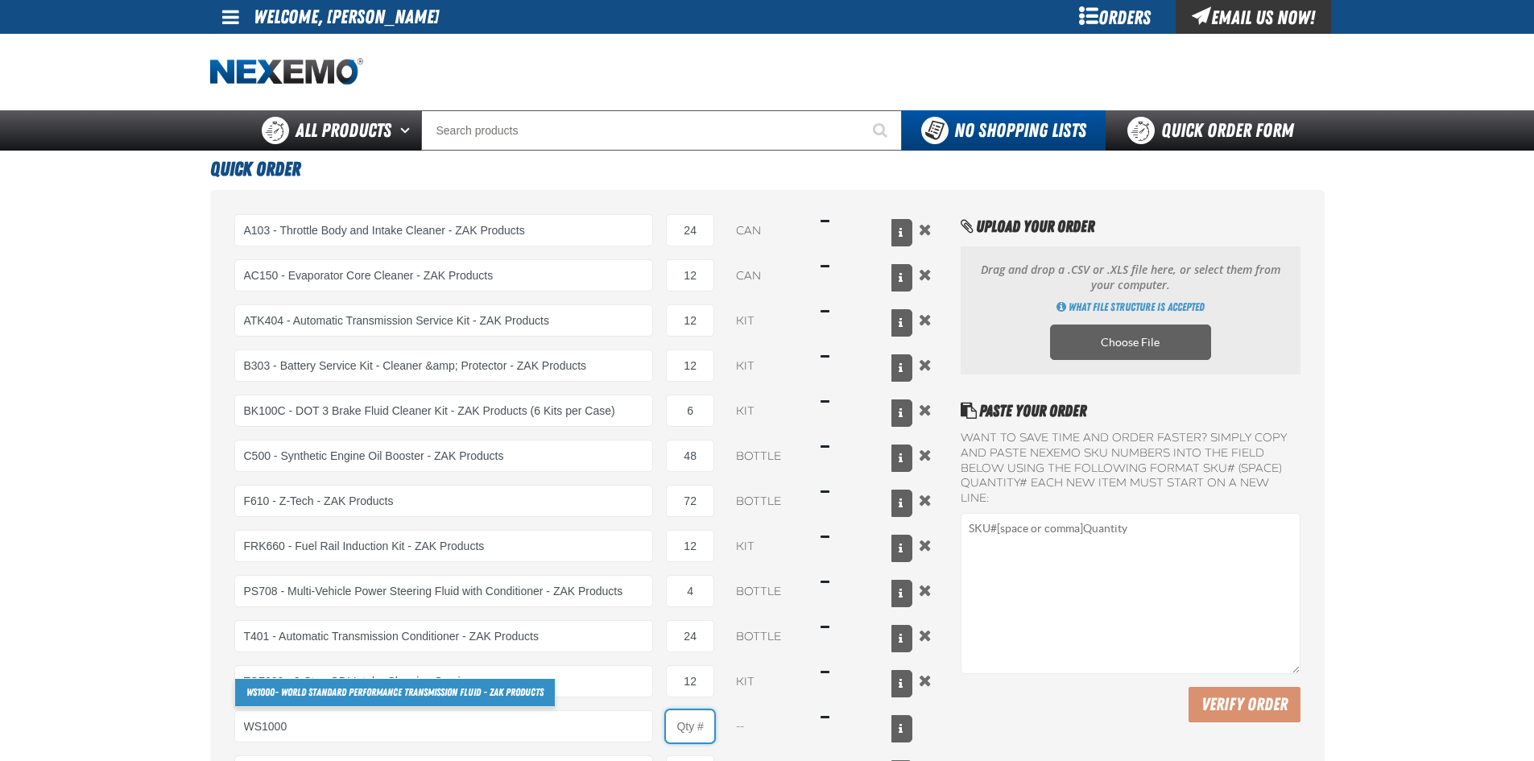
click at [704, 738] on input "Product Quantity" at bounding box center [690, 726] width 48 height 32
type input "WS1000 - World Standard Performance Transmission Fluid - ZAK Products"
type input "1"
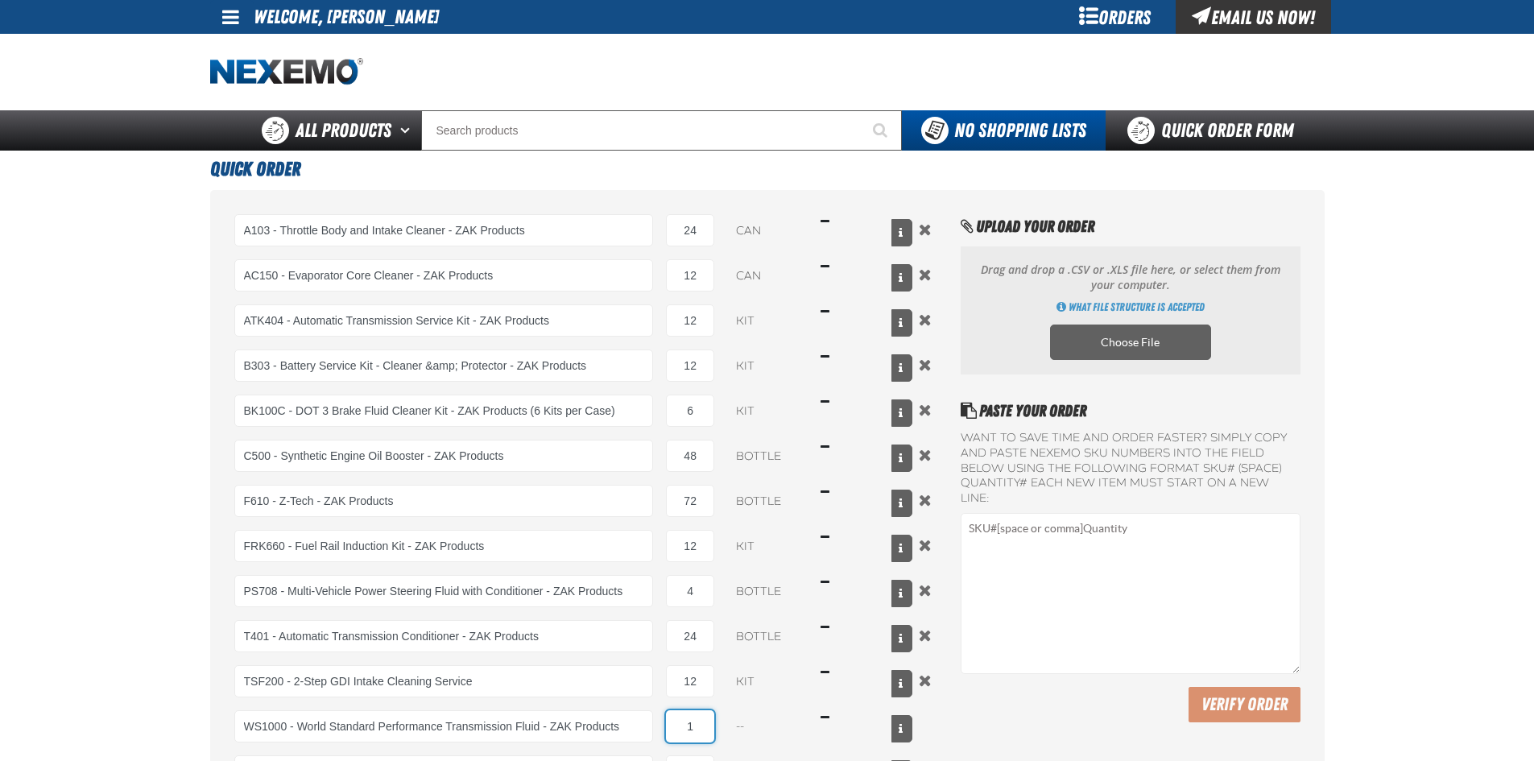
select select "bottle"
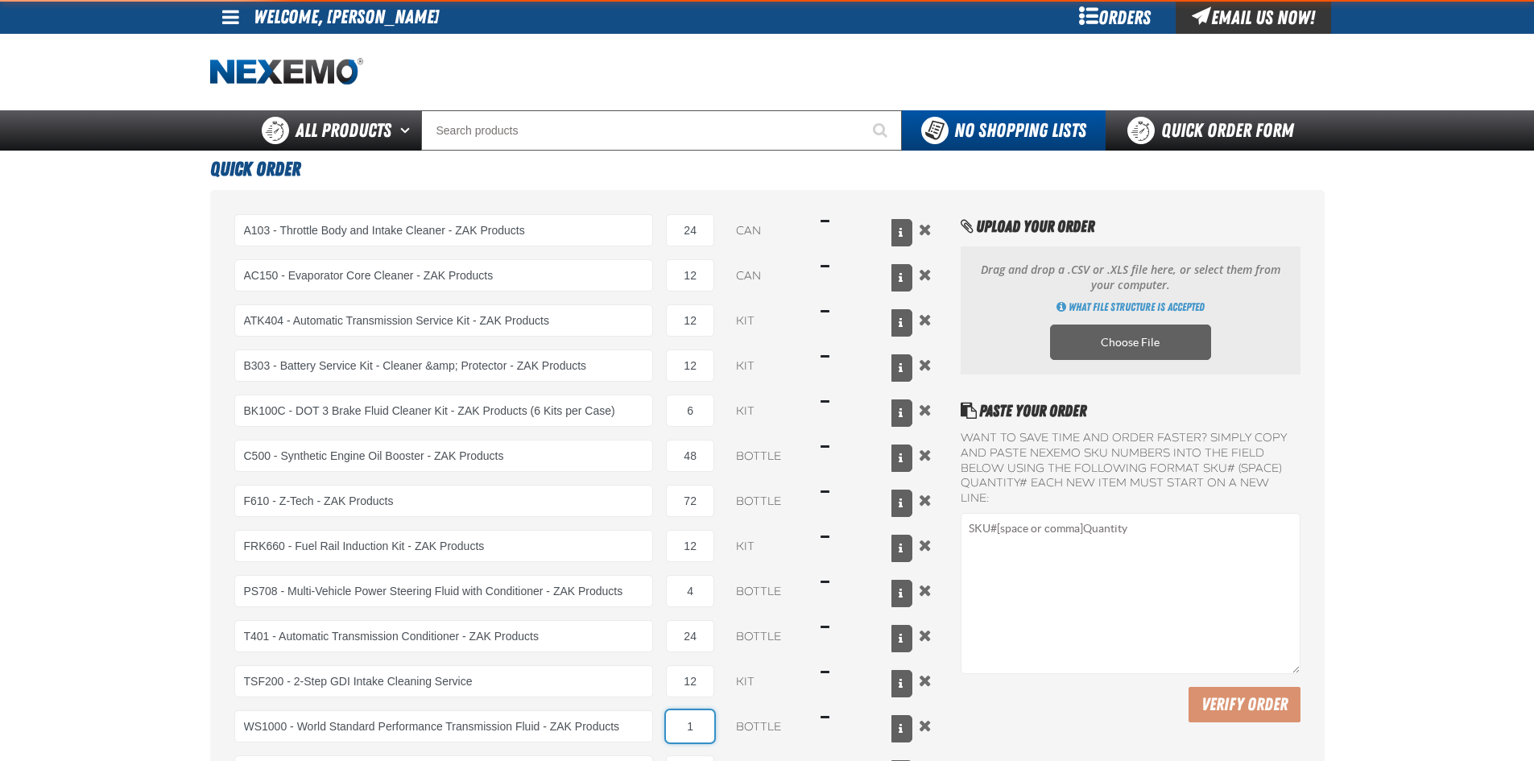
click at [704, 728] on input "1" at bounding box center [690, 726] width 48 height 32
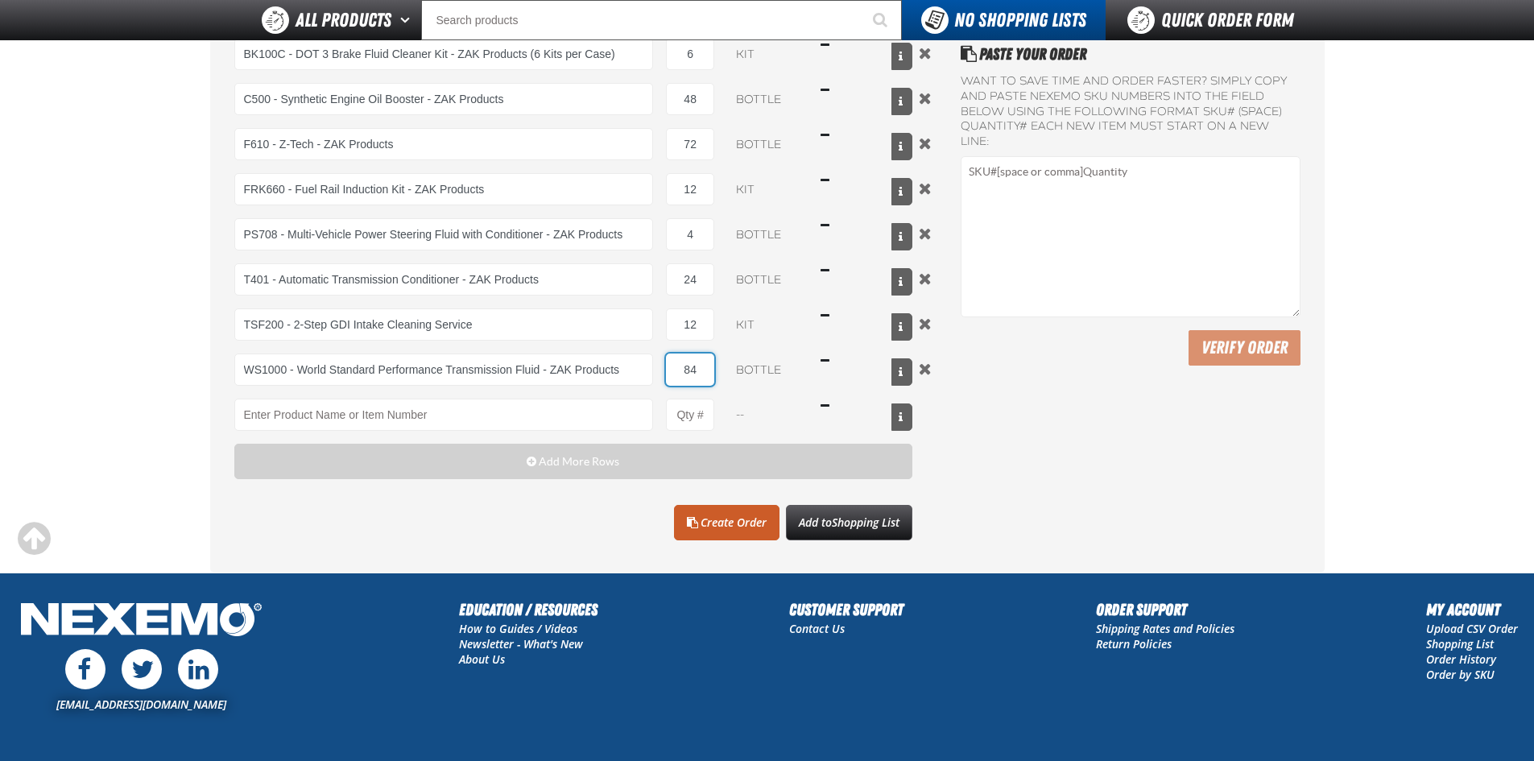
scroll to position [322, 0]
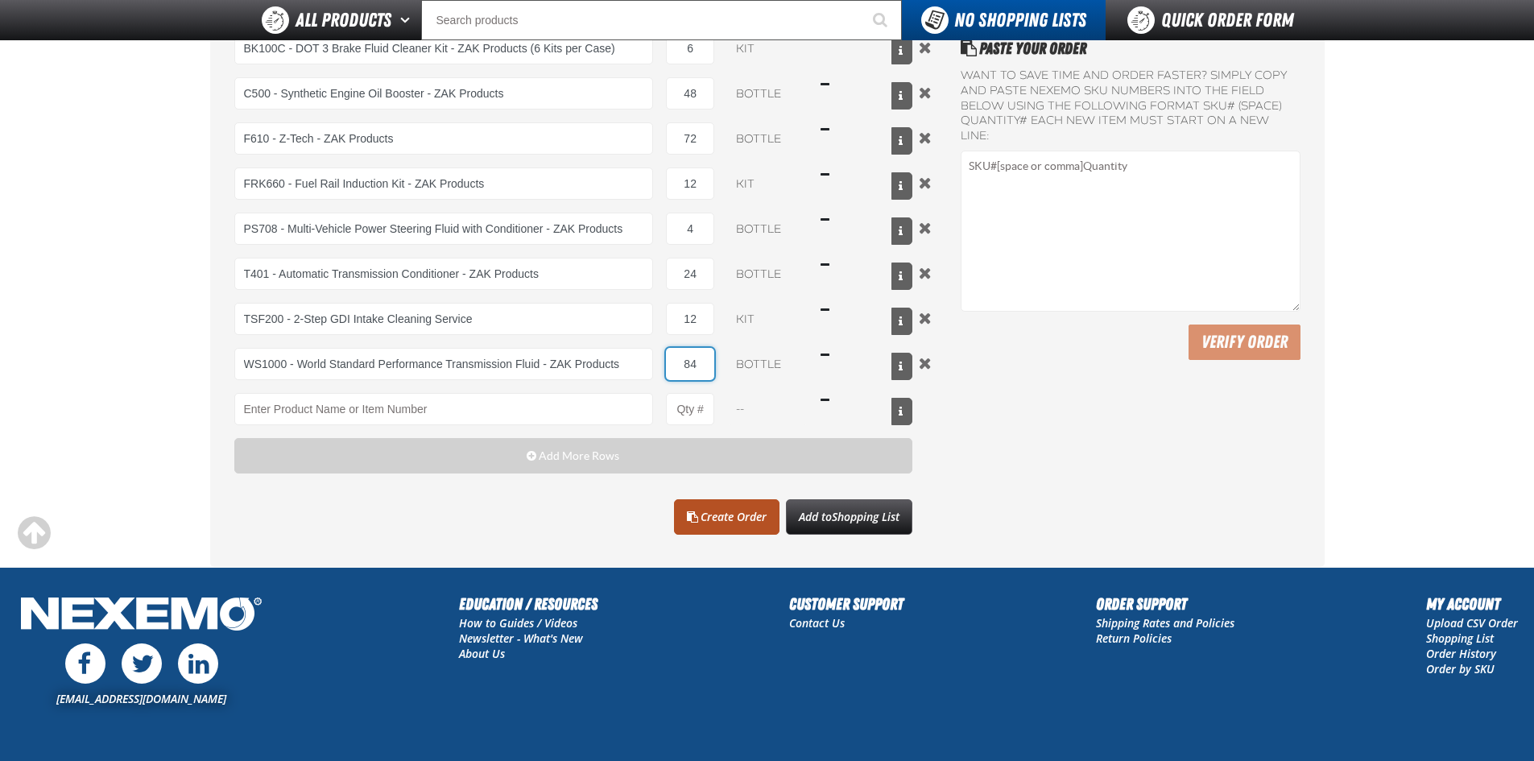
type input "84"
click at [715, 514] on link "Create Order" at bounding box center [726, 516] width 105 height 35
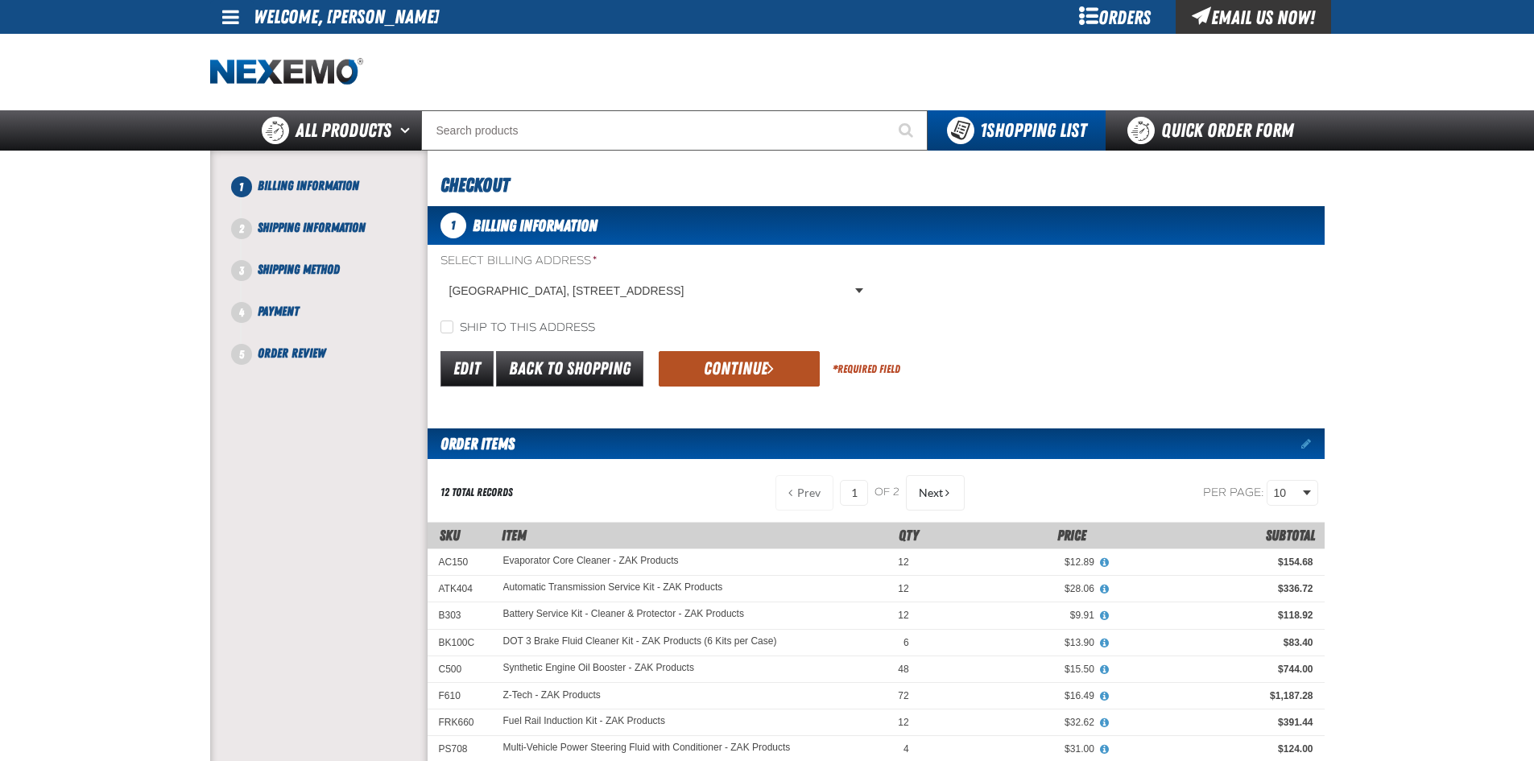
click at [715, 367] on button "Continue" at bounding box center [739, 368] width 161 height 35
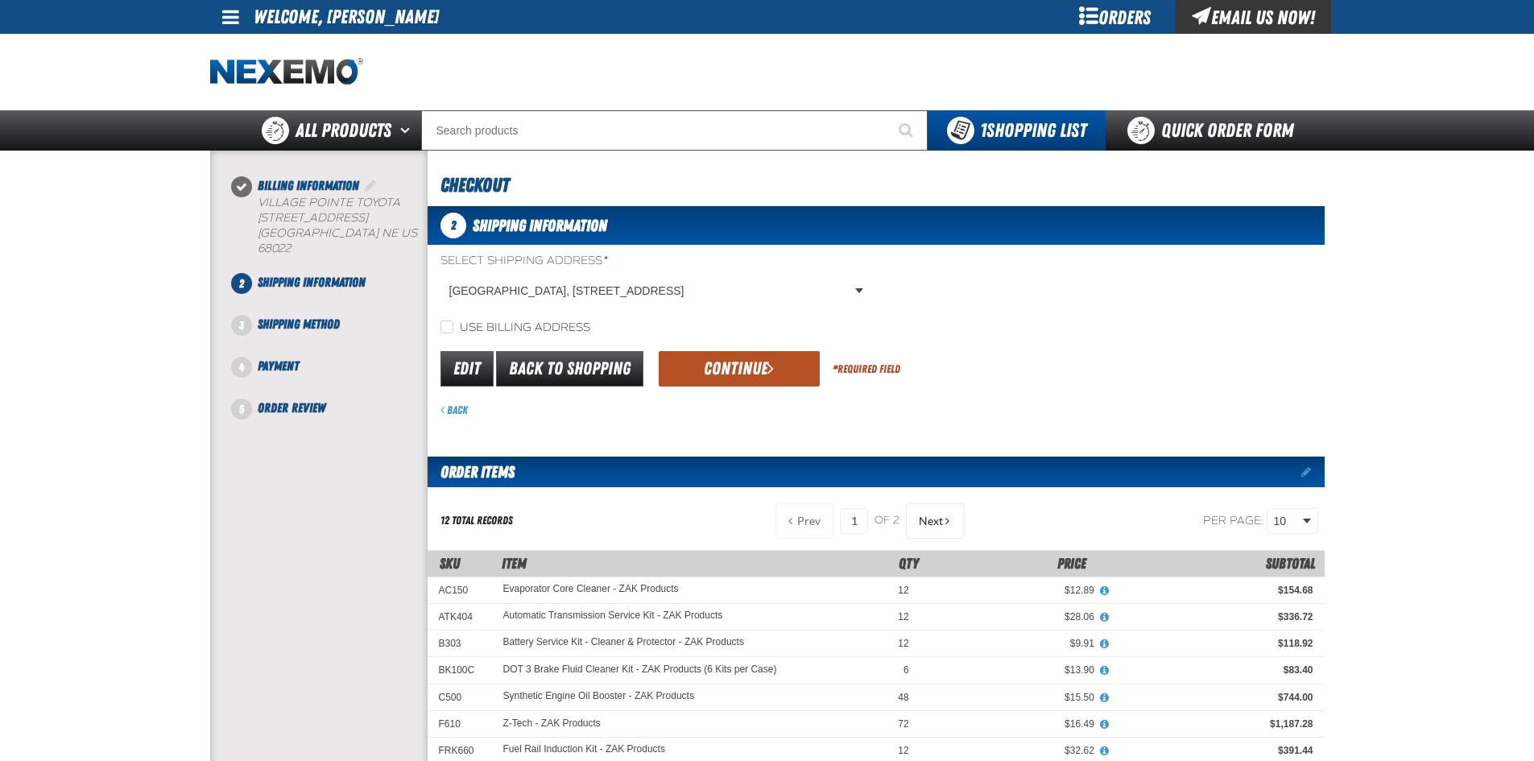
click at [703, 367] on button "Continue" at bounding box center [739, 368] width 161 height 35
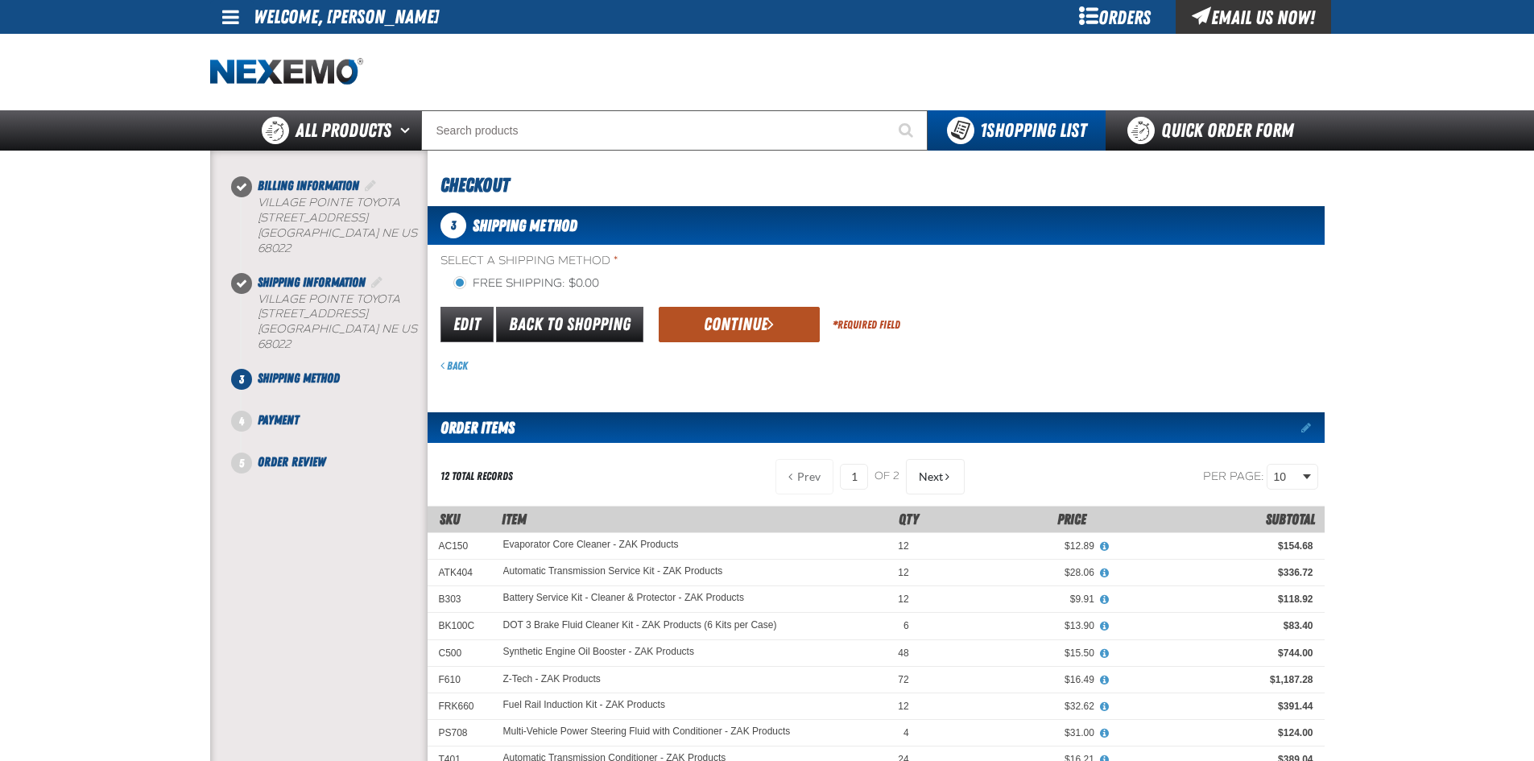
click at [701, 324] on button "Continue" at bounding box center [739, 324] width 161 height 35
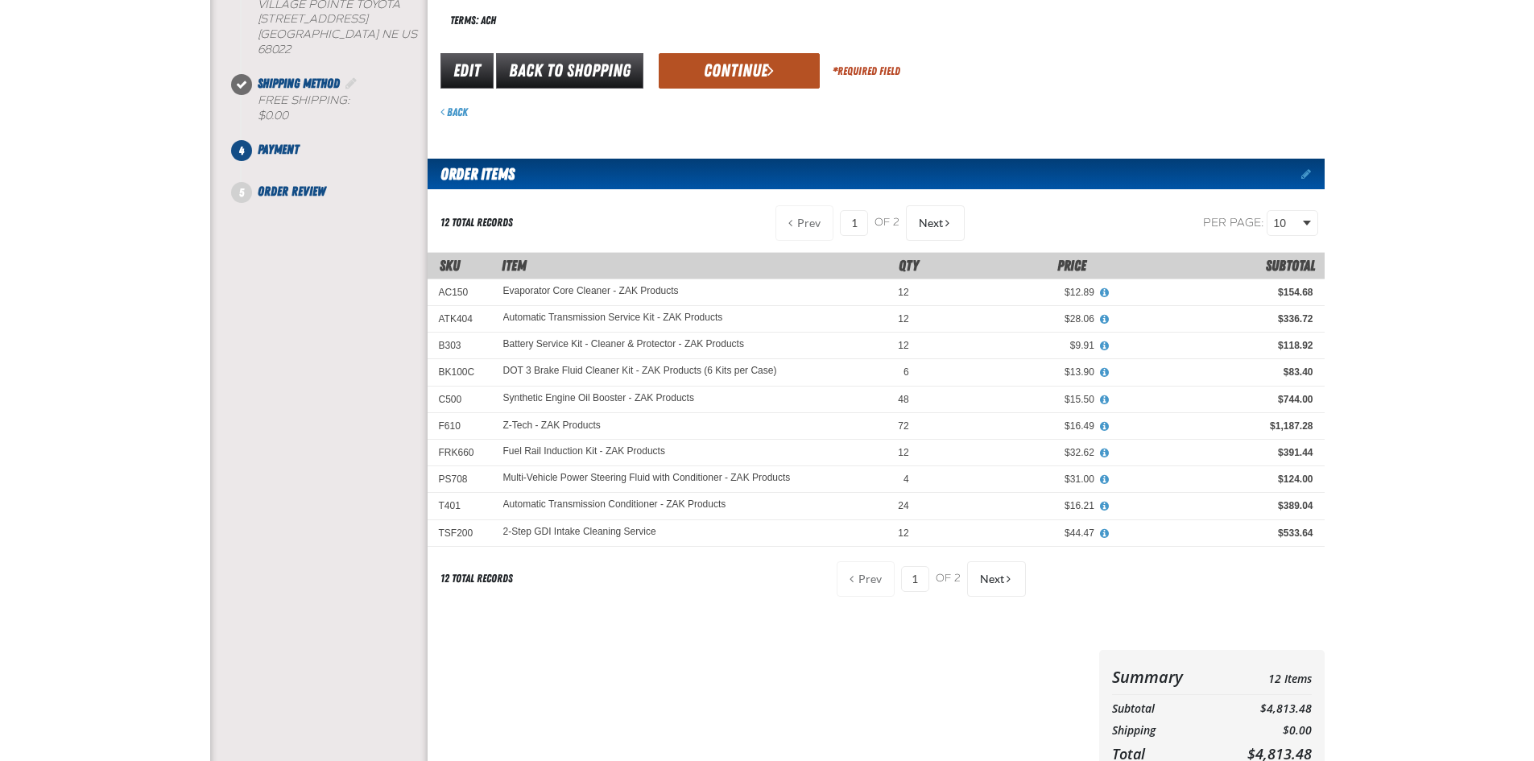
scroll to position [81, 0]
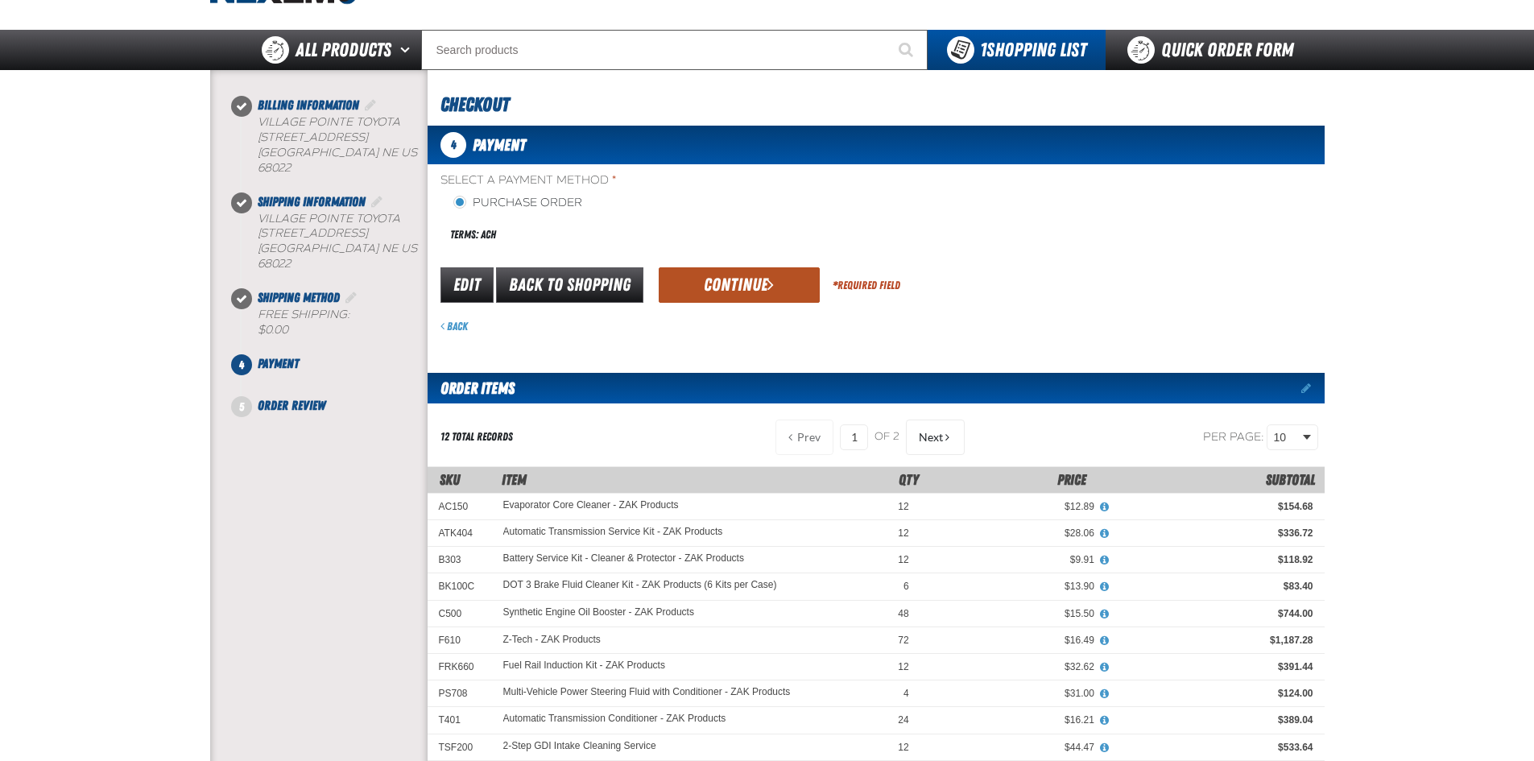
click at [710, 272] on button "Continue" at bounding box center [739, 284] width 161 height 35
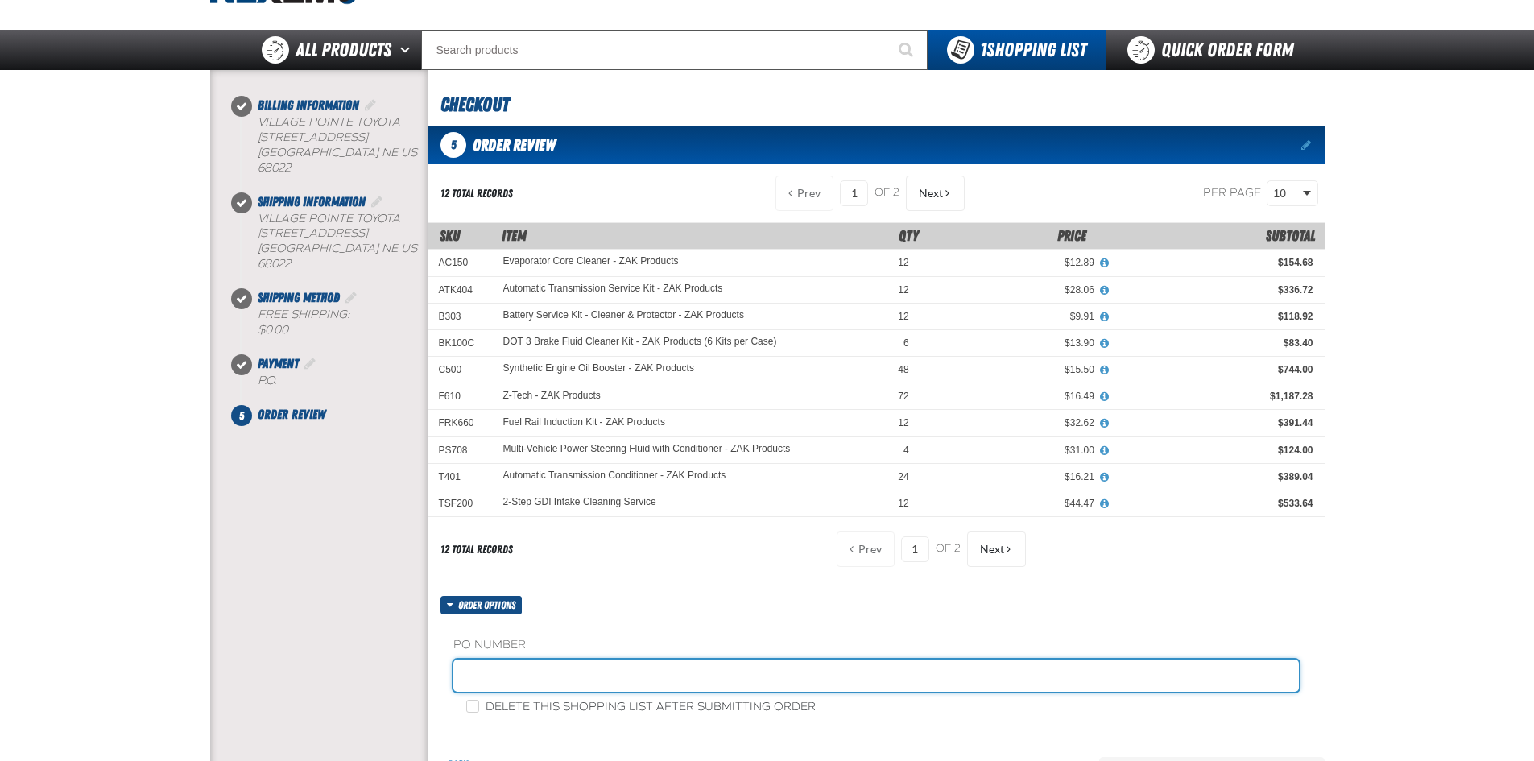
click at [522, 688] on input "text" at bounding box center [875, 675] width 845 height 32
type input "54229"
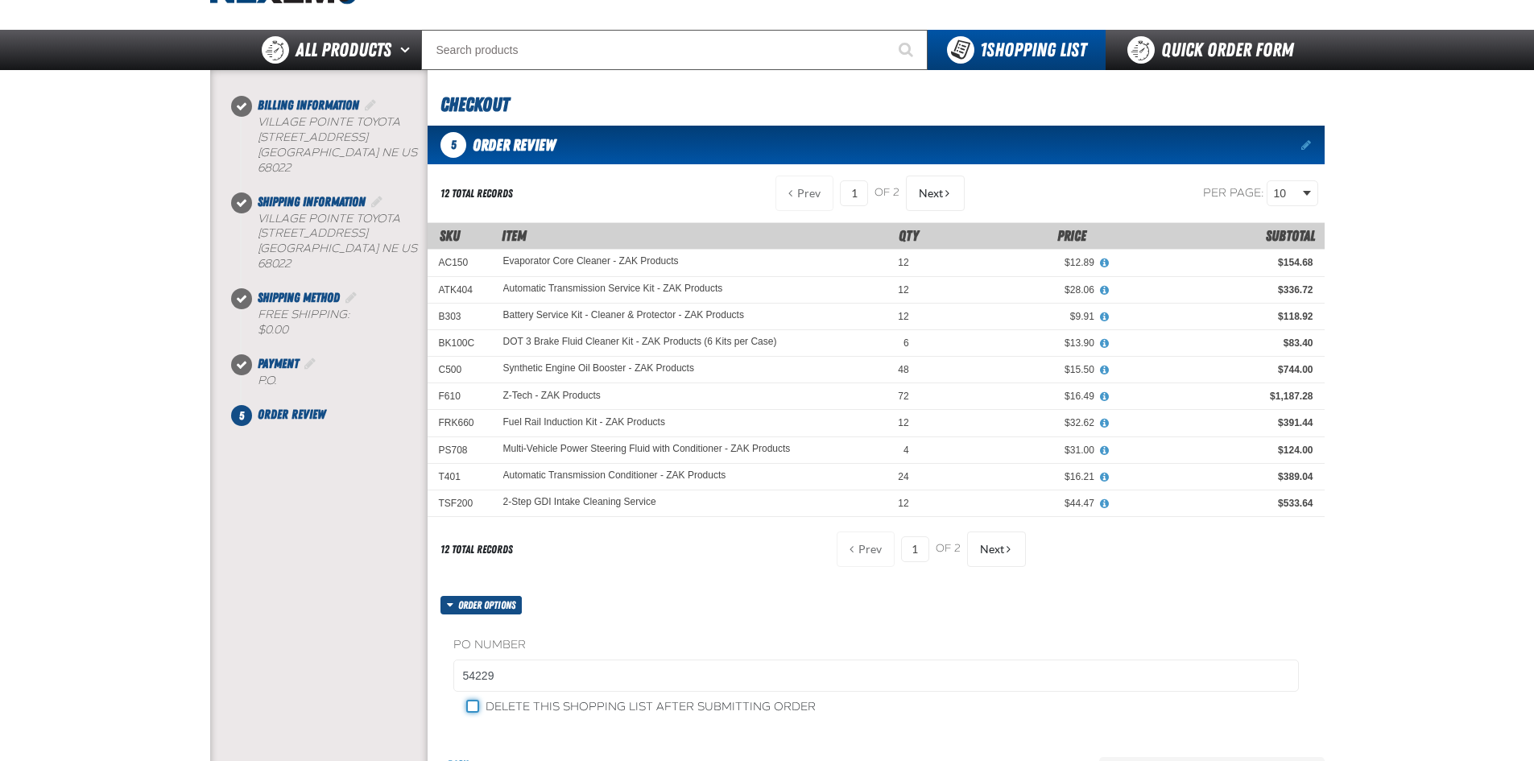
click at [473, 706] on input "Delete this shopping list after submitting order" at bounding box center [472, 706] width 13 height 13
checkbox input "true"
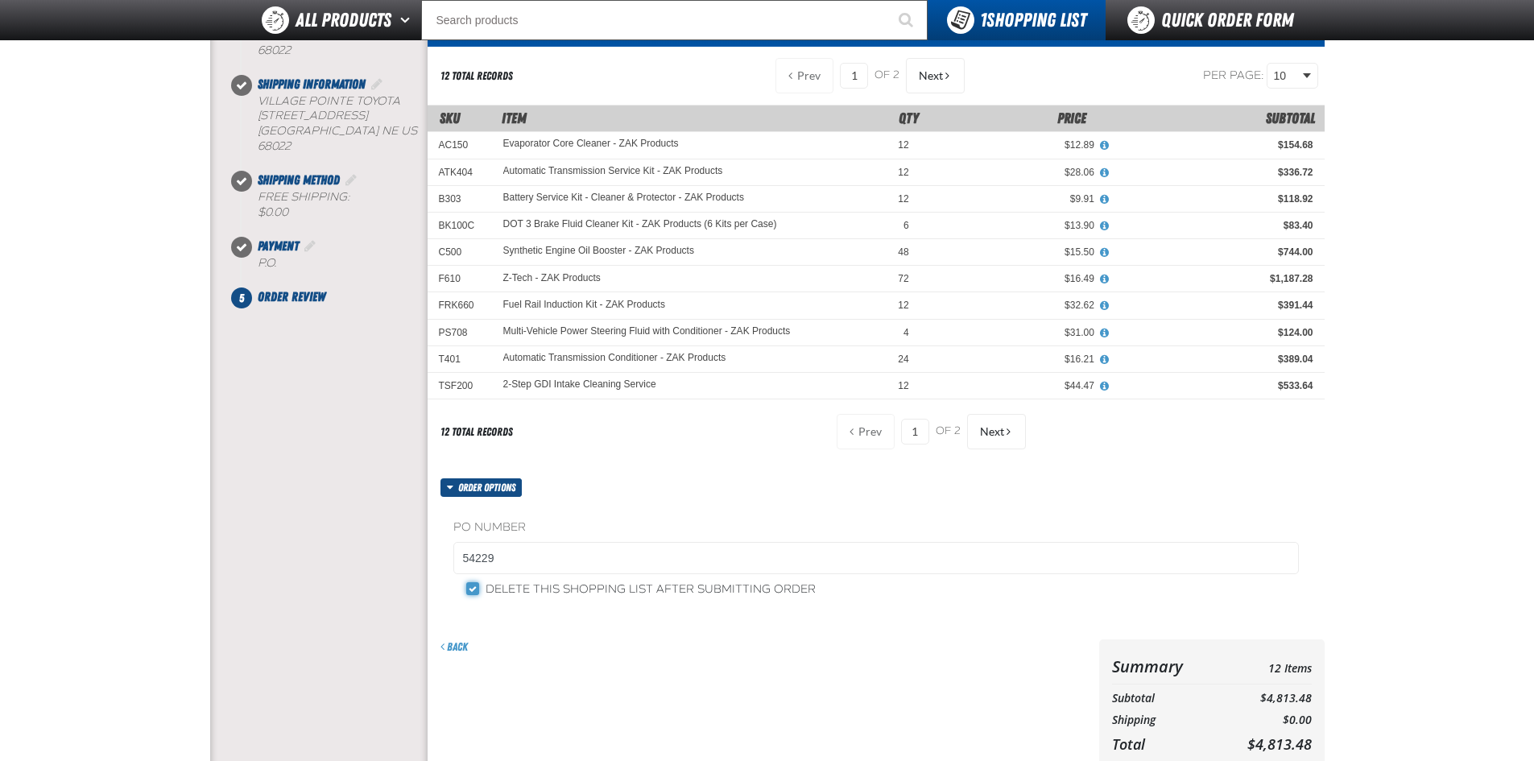
scroll to position [322, 0]
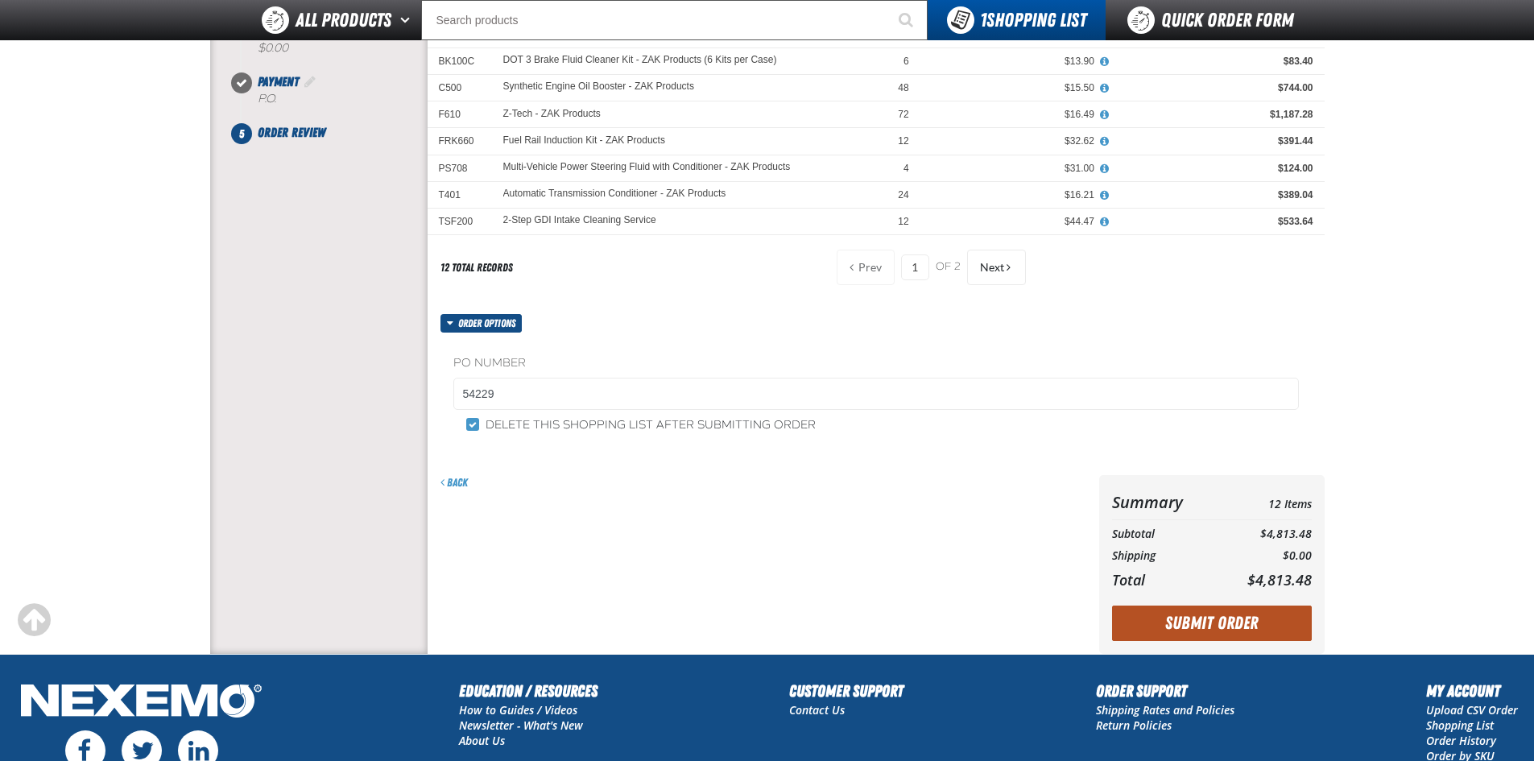
click at [1193, 616] on button "Submit Order" at bounding box center [1212, 622] width 200 height 35
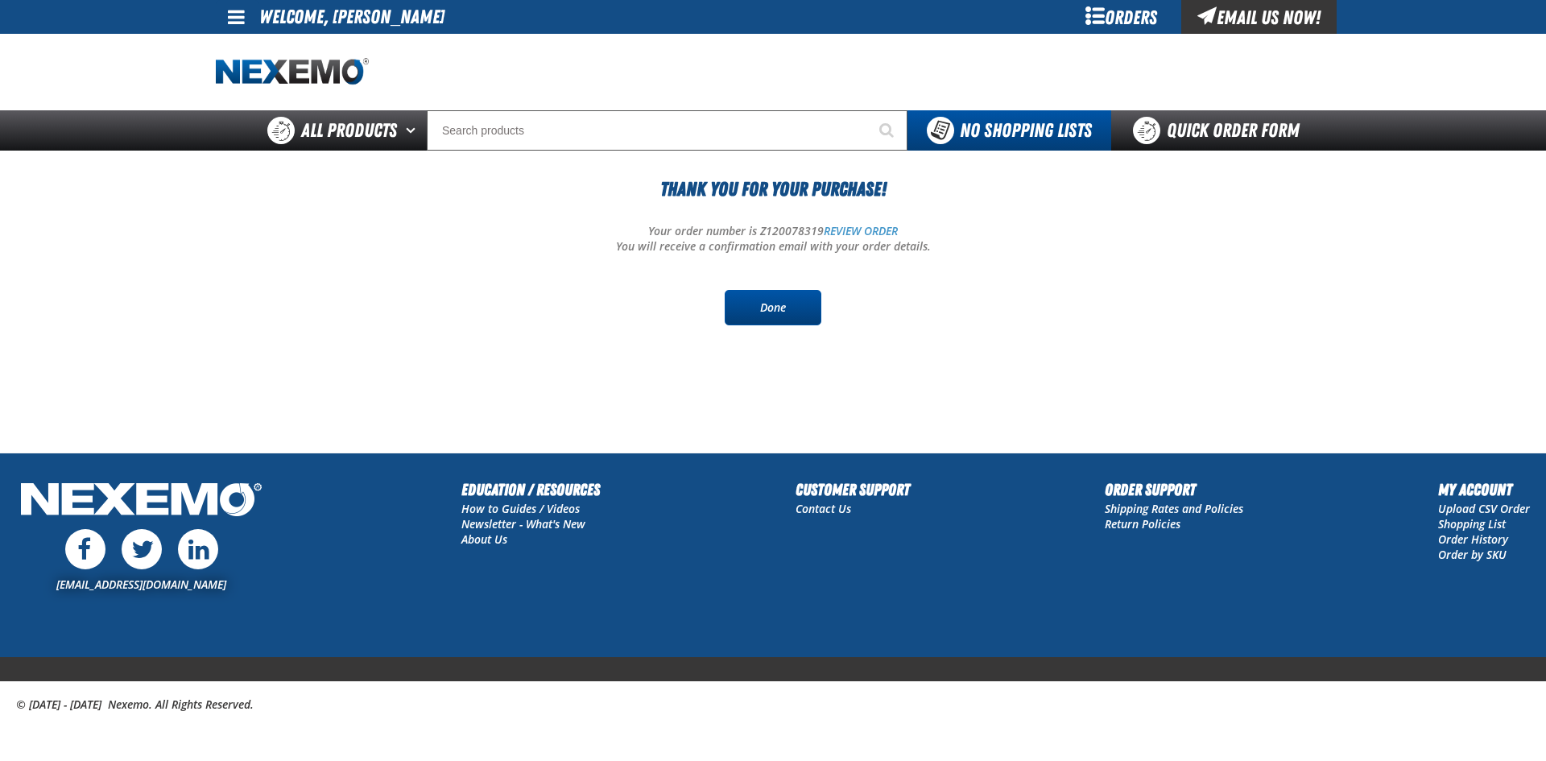
click at [764, 305] on link "Done" at bounding box center [773, 307] width 97 height 35
